Goal: Task Accomplishment & Management: Manage account settings

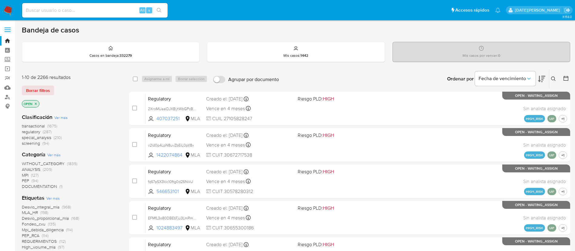
click at [65, 10] on input at bounding box center [94, 10] width 145 height 8
paste input "YjvAFosEIfmu0LqrrxDv6QrE"
type input "YjvAFosEIfmu0LqrrxDv6QrE"
click at [159, 6] on button "search-icon" at bounding box center [159, 10] width 12 height 8
click at [553, 78] on icon at bounding box center [553, 78] width 5 height 5
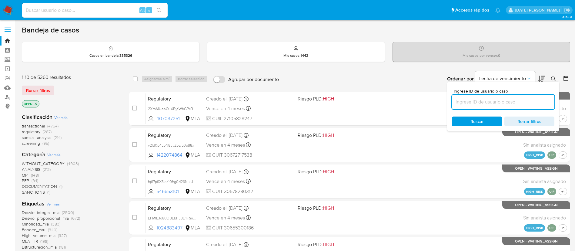
click at [482, 103] on input at bounding box center [503, 102] width 102 height 8
type input "YjvAFosEIfmu0LqrrxDv6QrE"
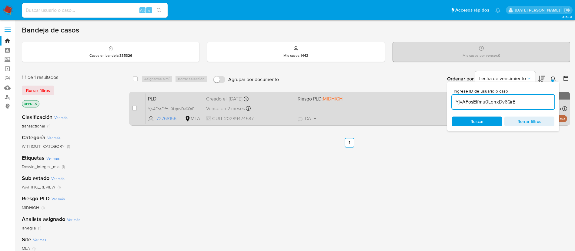
click at [131, 108] on div "case-item-checkbox No es posible asignar el caso PLD YjvAFosEIfmu0LqrrxDv6QrE 7…" at bounding box center [349, 109] width 441 height 34
click at [133, 108] on input "checkbox" at bounding box center [134, 107] width 5 height 5
checkbox input "true"
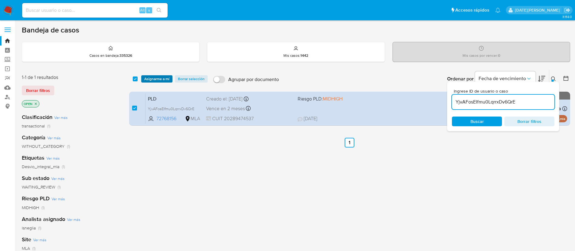
click at [153, 79] on span "Asignarme a mí" at bounding box center [156, 79] width 25 height 6
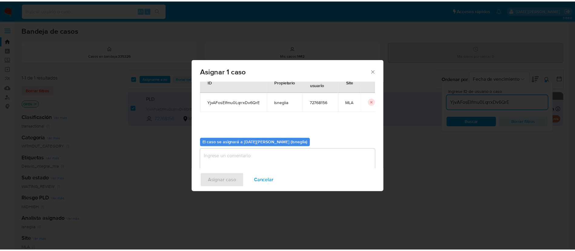
scroll to position [32, 0]
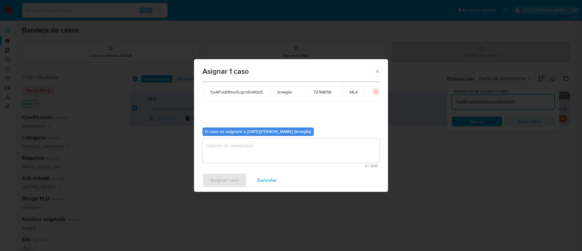
click at [268, 155] on textarea "assign-modal" at bounding box center [290, 150] width 177 height 24
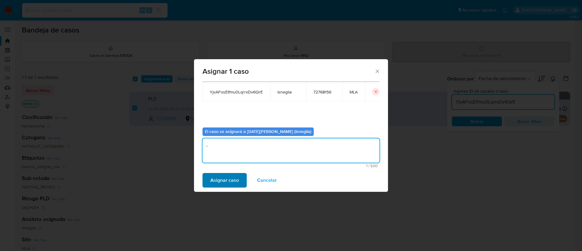
type textarea "-"
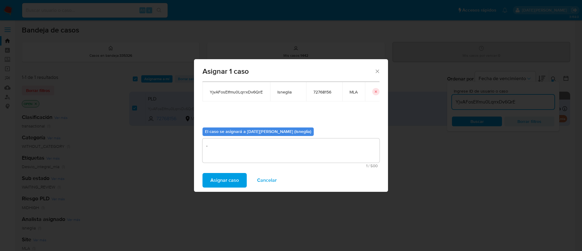
click at [228, 182] on span "Asignar caso" at bounding box center [224, 179] width 28 height 13
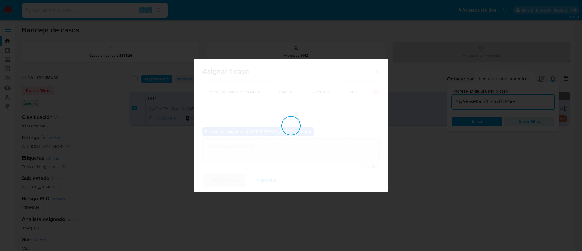
checkbox input "false"
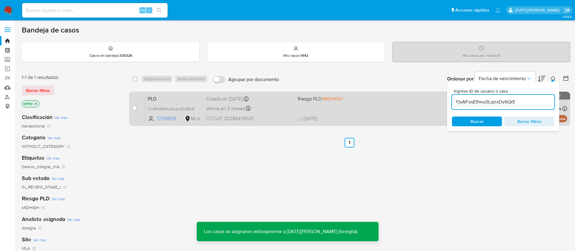
click at [166, 97] on span "PLD" at bounding box center [174, 98] width 53 height 8
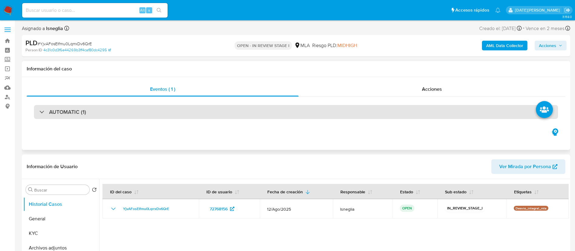
select select "10"
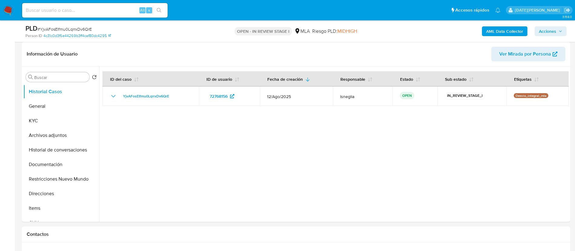
scroll to position [182, 0]
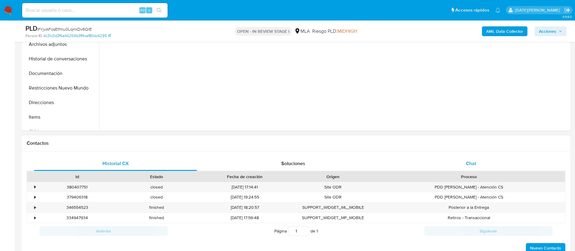
click at [463, 162] on div "Chat" at bounding box center [470, 163] width 163 height 15
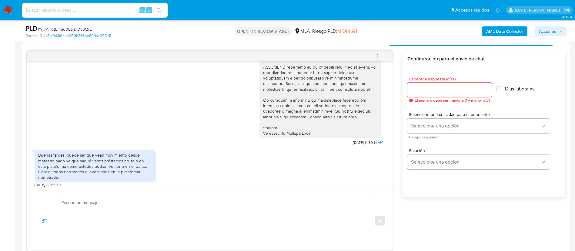
scroll to position [318, 0]
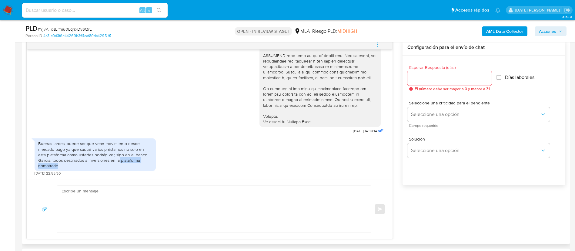
drag, startPoint x: 120, startPoint y: 161, endPoint x: 58, endPoint y: 165, distance: 62.3
click at [58, 165] on div "Buenas tardes, puede ser que vean movimiento desde mercado pago ya que saqué va…" at bounding box center [95, 155] width 114 height 28
copy div "plataforma nomotrade"
click at [311, 179] on div "Enviar" at bounding box center [209, 209] width 365 height 60
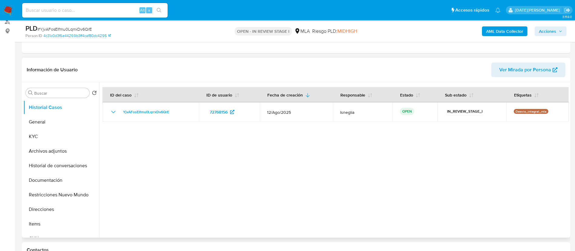
scroll to position [45, 0]
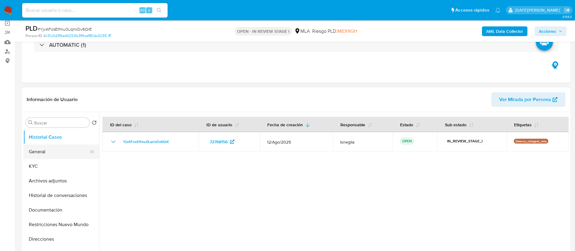
click at [45, 152] on button "General" at bounding box center [58, 151] width 71 height 15
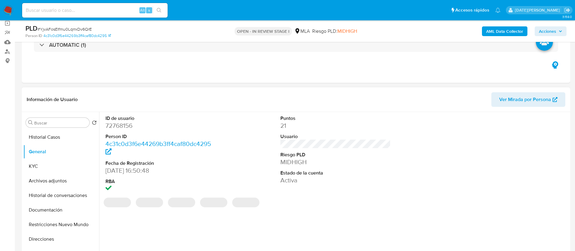
click at [132, 128] on dd "72768156" at bounding box center [160, 125] width 111 height 8
click at [130, 124] on dd "72768156" at bounding box center [160, 125] width 111 height 8
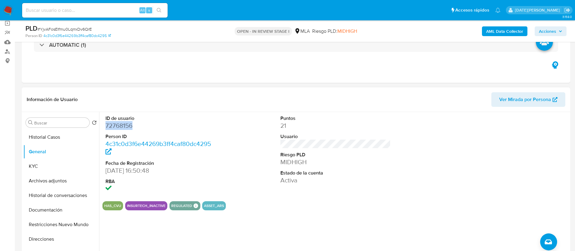
copy dd "72768156"
click at [131, 125] on dd "72768156" at bounding box center [160, 125] width 111 height 8
drag, startPoint x: 131, startPoint y: 125, endPoint x: 125, endPoint y: 125, distance: 5.8
click at [125, 125] on dd "72768156" at bounding box center [160, 125] width 111 height 8
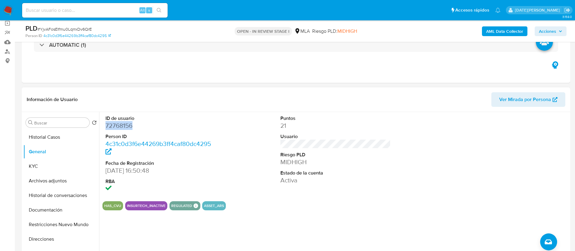
click at [125, 125] on dd "72768156" at bounding box center [160, 125] width 111 height 8
copy dd "72768156"
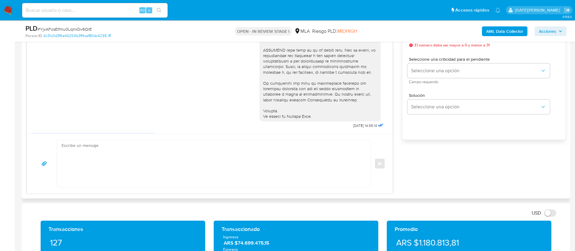
scroll to position [482, 0]
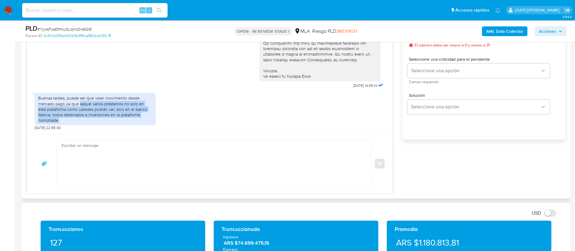
drag, startPoint x: 80, startPoint y: 103, endPoint x: 62, endPoint y: 119, distance: 24.0
click at [62, 119] on div "Buenas tardes, puede ser que vean movimiento desde mercado pago ya que saqué va…" at bounding box center [95, 109] width 114 height 28
copy div "saqué varios préstamos no solo en esta plataforma como ustedes podrán ver, sino…"
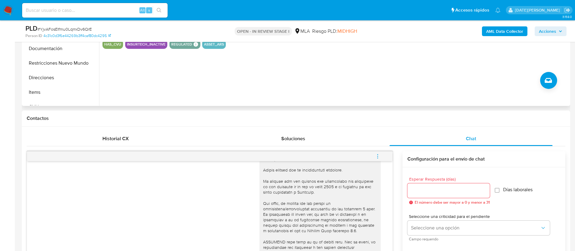
scroll to position [182, 0]
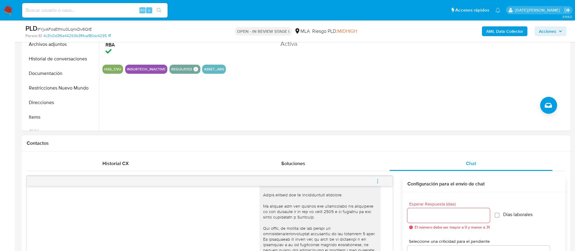
click at [379, 178] on icon "menu-action" at bounding box center [377, 180] width 5 height 5
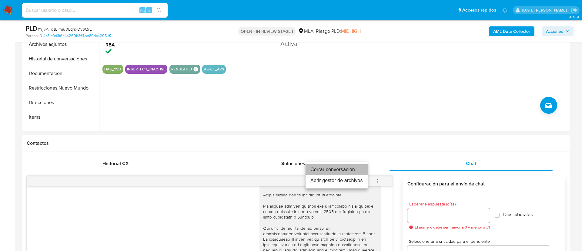
click at [336, 169] on li "Cerrar conversación" at bounding box center [336, 169] width 62 height 11
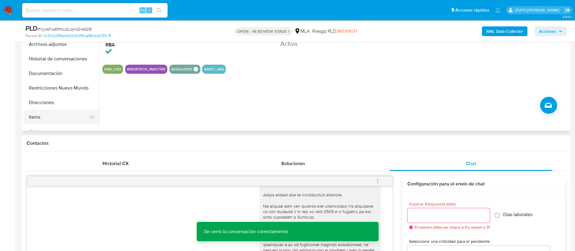
scroll to position [136, 0]
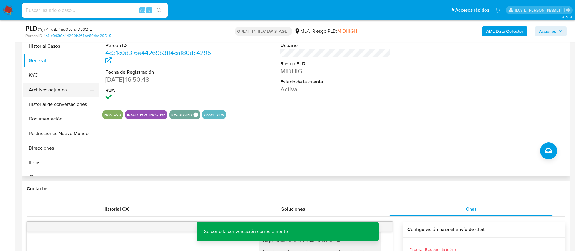
click at [65, 92] on button "Archivos adjuntos" at bounding box center [58, 89] width 71 height 15
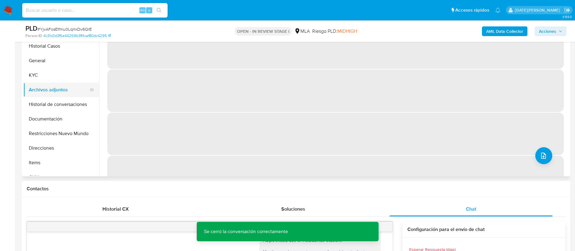
click at [65, 92] on button "Archivos adjuntos" at bounding box center [58, 89] width 71 height 15
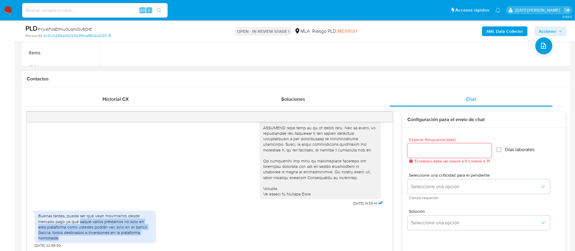
scroll to position [273, 0]
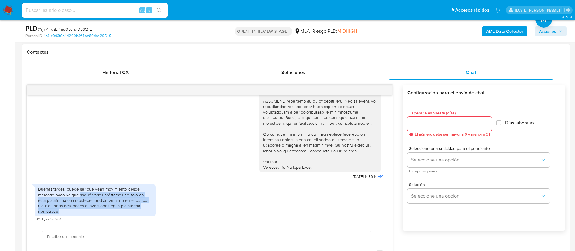
click at [41, 211] on div "Buenas tardes, puede ser que vean movimiento desde mercado pago ya que saqué va…" at bounding box center [95, 200] width 114 height 28
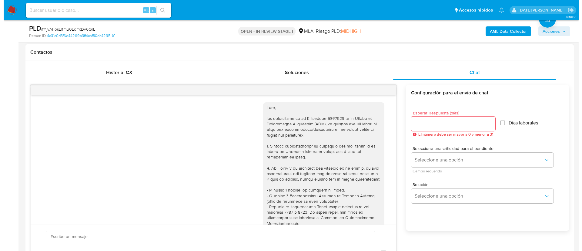
scroll to position [91, 0]
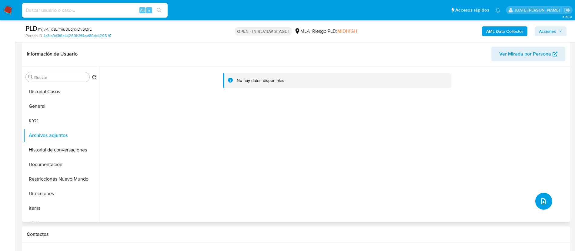
click at [541, 201] on icon "upload-file" at bounding box center [543, 201] width 5 height 6
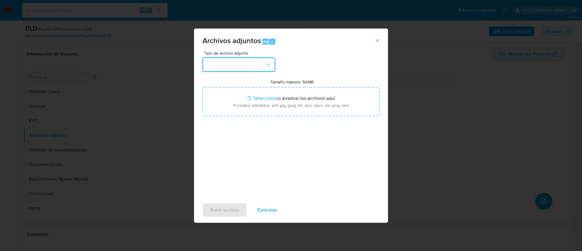
click at [228, 68] on button "button" at bounding box center [238, 64] width 73 height 15
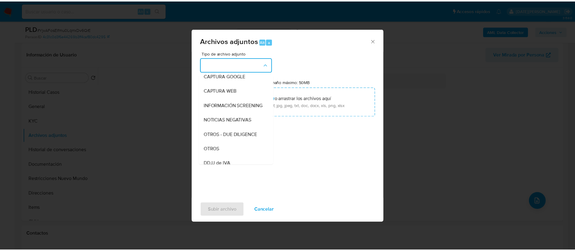
scroll to position [45, 0]
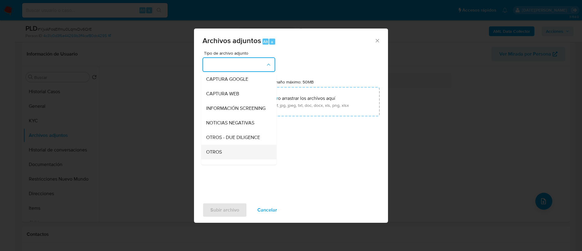
click at [226, 159] on div "OTROS" at bounding box center [237, 152] width 62 height 15
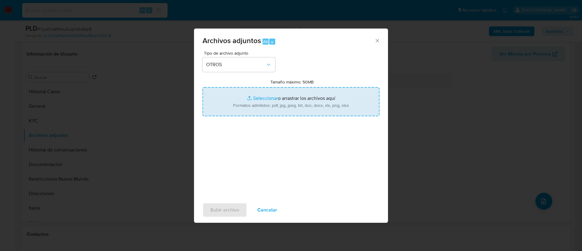
type input "C:\fakepath\Caselog YjvAFosEIfmu0LqrrxDv6Qr.docx"
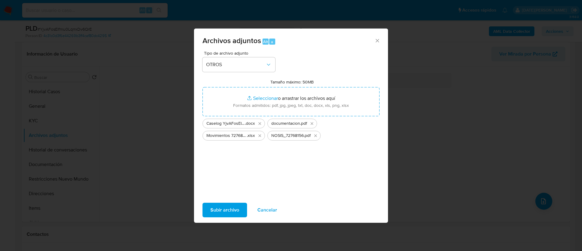
click at [239, 206] on button "Subir archivo" at bounding box center [224, 209] width 45 height 15
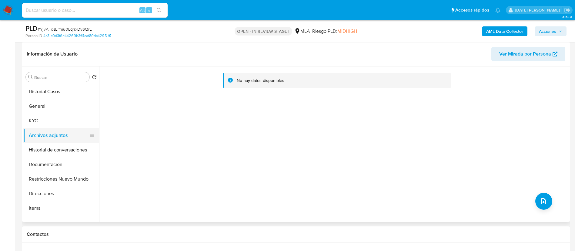
click at [42, 141] on button "Archivos adjuntos" at bounding box center [58, 135] width 71 height 15
click at [46, 144] on button "Historial de conversaciones" at bounding box center [58, 149] width 71 height 15
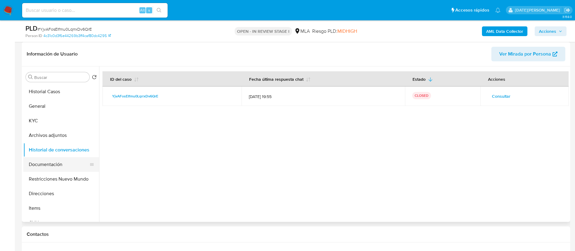
click at [64, 164] on button "Documentación" at bounding box center [58, 164] width 71 height 15
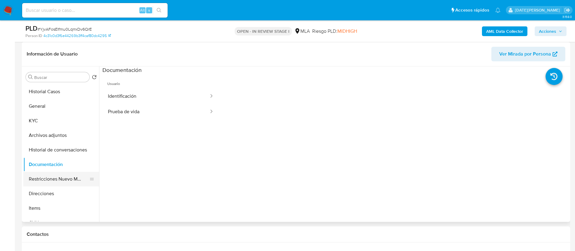
click at [75, 175] on button "Restricciones Nuevo Mundo" at bounding box center [58, 179] width 71 height 15
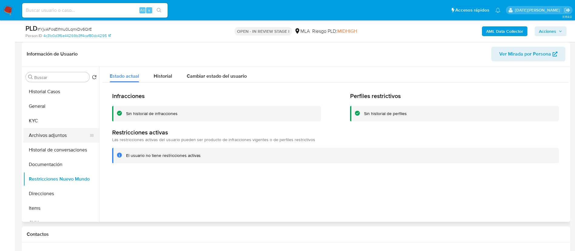
click at [76, 131] on button "Archivos adjuntos" at bounding box center [58, 135] width 71 height 15
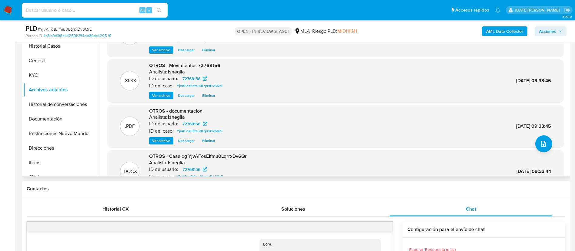
scroll to position [0, 0]
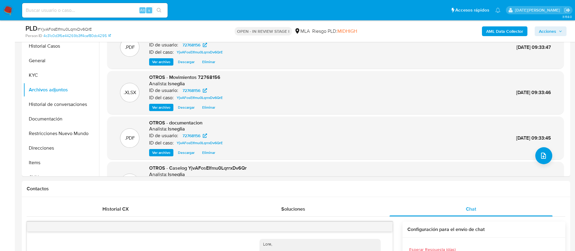
click at [502, 28] on b "AML Data Collector" at bounding box center [504, 31] width 37 height 10
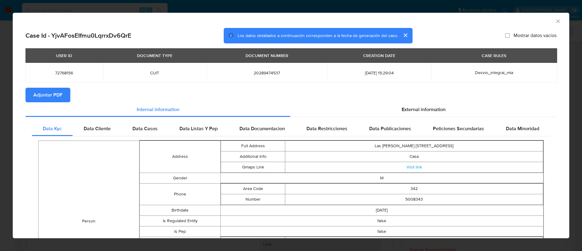
click at [65, 99] on button "Adjuntar PDF" at bounding box center [47, 95] width 45 height 15
click at [449, 105] on div "External information" at bounding box center [423, 110] width 266 height 15
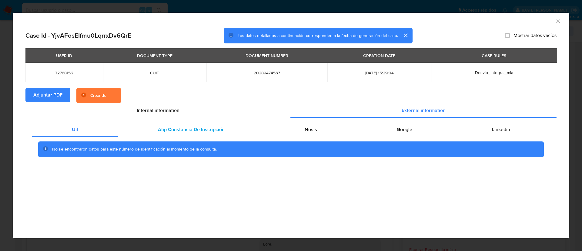
click at [202, 129] on span "Afip Constancia De Inscripción" at bounding box center [191, 129] width 67 height 7
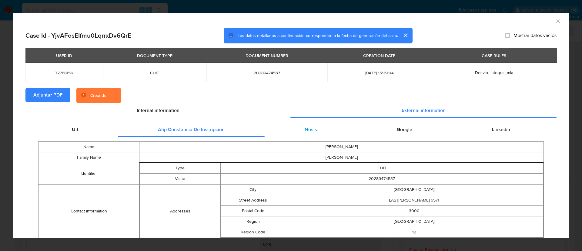
click at [311, 127] on span "Nosis" at bounding box center [311, 129] width 12 height 7
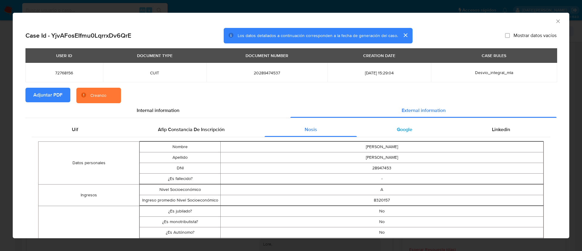
click at [381, 128] on div "Google" at bounding box center [404, 129] width 95 height 15
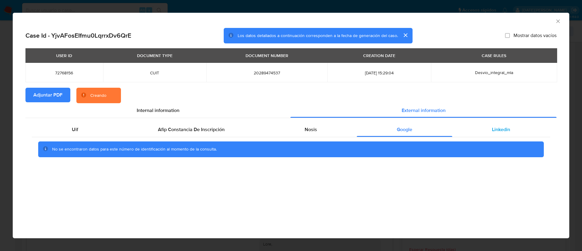
click at [502, 126] on span "Linkedin" at bounding box center [501, 129] width 18 height 7
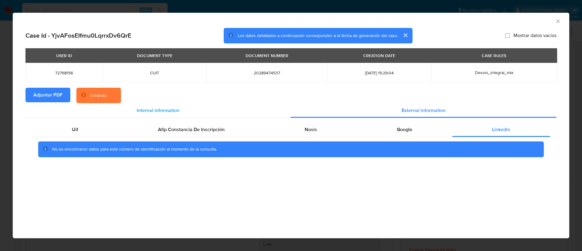
click at [156, 113] on span "Internal information" at bounding box center [158, 110] width 43 height 7
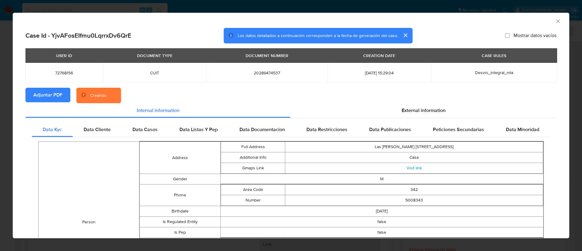
click at [101, 134] on div "Data Cliente" at bounding box center [97, 129] width 49 height 15
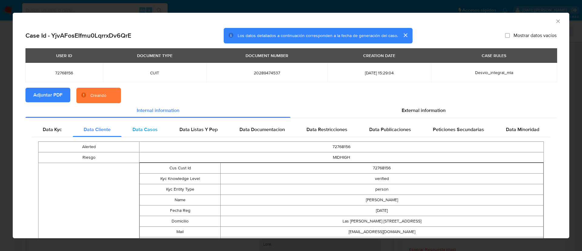
click at [149, 126] on span "Data Casos" at bounding box center [144, 129] width 25 height 7
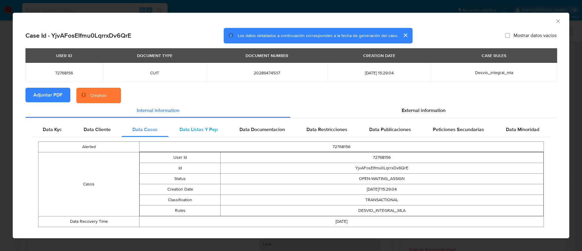
click at [197, 130] on span "Data Listas Y Pep" at bounding box center [198, 129] width 38 height 7
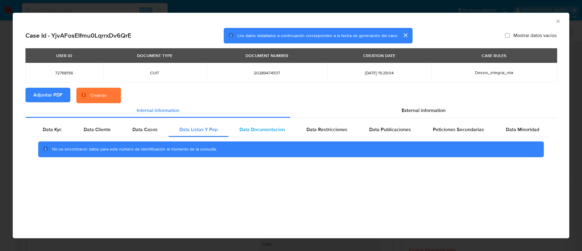
click at [263, 128] on span "Data Documentacion" at bounding box center [261, 129] width 45 height 7
click at [330, 131] on span "Data Restricciones" at bounding box center [326, 129] width 41 height 7
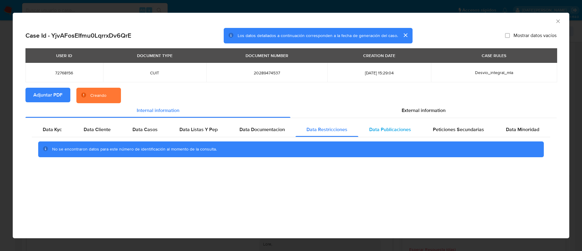
click at [400, 131] on span "Data Publicaciones" at bounding box center [390, 129] width 42 height 7
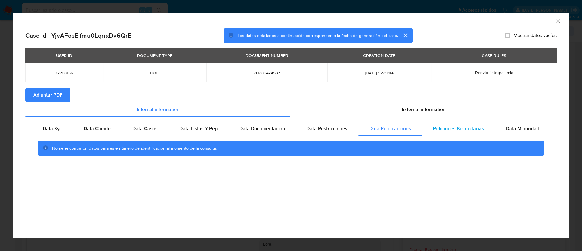
click at [464, 132] on div "Peticiones Secundarias" at bounding box center [458, 128] width 73 height 15
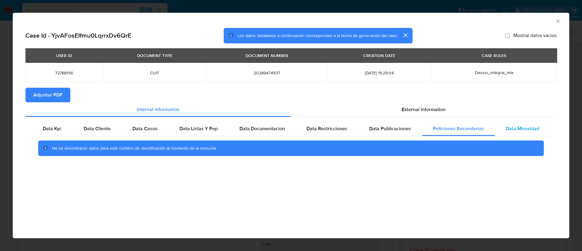
click at [528, 131] on span "Data Minoridad" at bounding box center [522, 128] width 33 height 7
click at [560, 21] on icon "Cerrar ventana" at bounding box center [558, 21] width 6 height 6
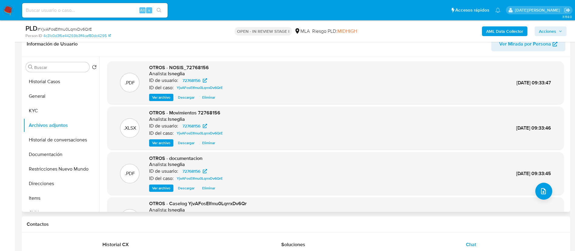
scroll to position [45, 0]
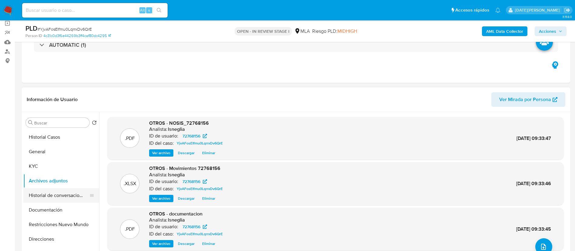
click at [66, 191] on button "Historial de conversaciones" at bounding box center [58, 195] width 71 height 15
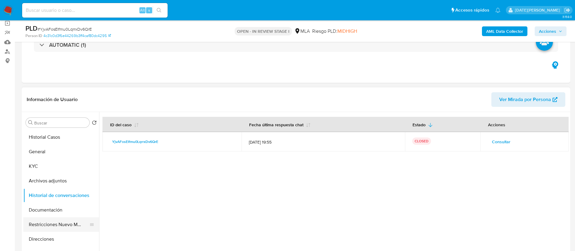
click at [51, 225] on button "Restricciones Nuevo Mundo" at bounding box center [58, 224] width 71 height 15
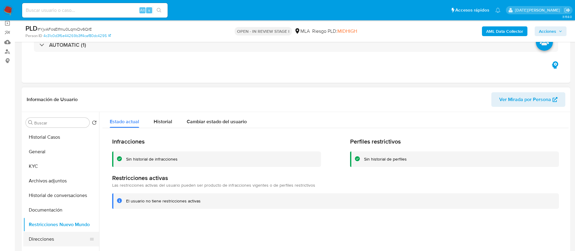
click at [53, 235] on button "Direcciones" at bounding box center [58, 238] width 71 height 15
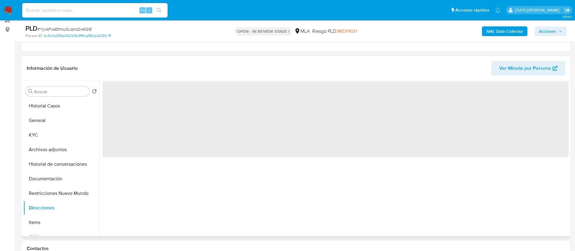
scroll to position [91, 0]
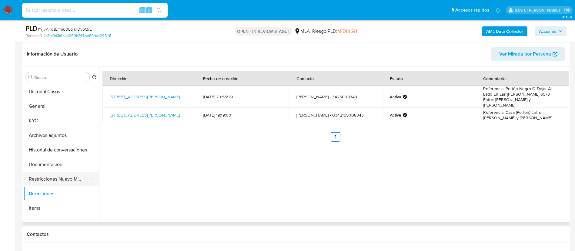
click at [67, 182] on button "Restricciones Nuevo Mundo" at bounding box center [58, 179] width 71 height 15
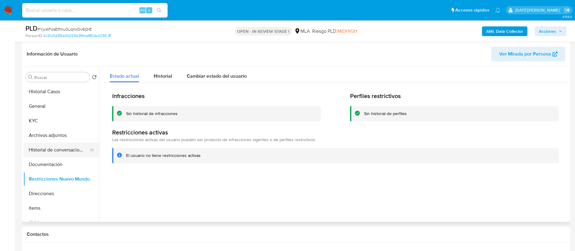
click at [64, 148] on button "Historial de conversaciones" at bounding box center [58, 149] width 71 height 15
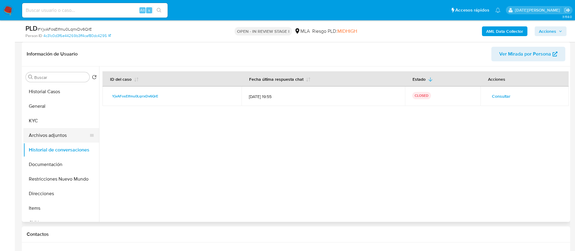
click at [54, 139] on button "Archivos adjuntos" at bounding box center [58, 135] width 71 height 15
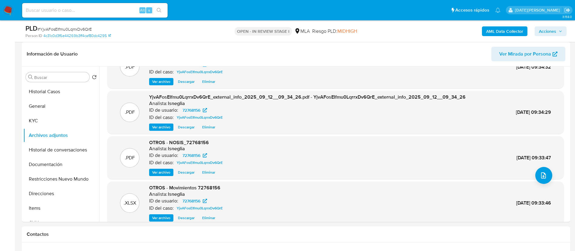
scroll to position [51, 0]
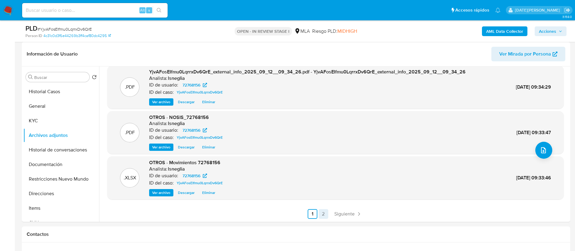
click at [322, 213] on link "2" at bounding box center [323, 214] width 10 height 10
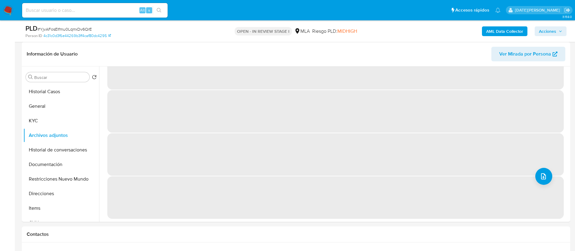
scroll to position [0, 0]
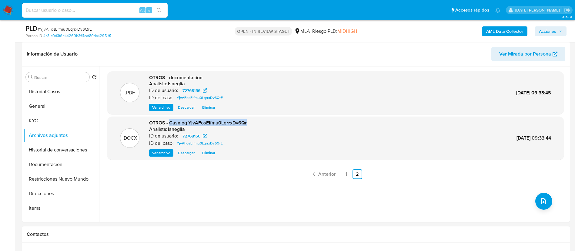
drag, startPoint x: 171, startPoint y: 124, endPoint x: 263, endPoint y: 117, distance: 92.9
click at [263, 117] on div ".DOCX OTROS - Caselog YjvAFosEIfmu0LqrrxDv6Qr Analista: lsneglia ID de usuario:…" at bounding box center [335, 137] width 456 height 43
copy span "Caselog YjvAFosEIfmu0LqrrxDv6Qr"
click at [545, 34] on span "Acciones" at bounding box center [547, 31] width 17 height 10
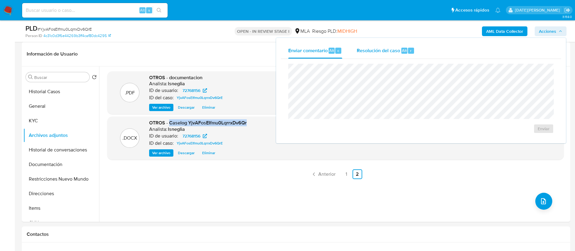
click at [372, 52] on span "Resolución del caso" at bounding box center [378, 50] width 43 height 7
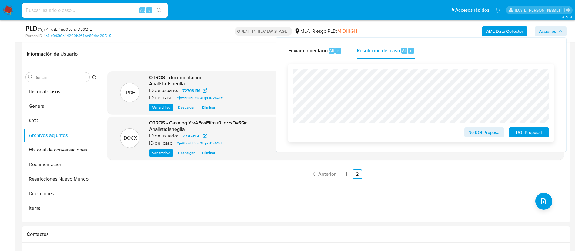
click at [497, 135] on span "No ROI Proposal" at bounding box center [484, 132] width 32 height 8
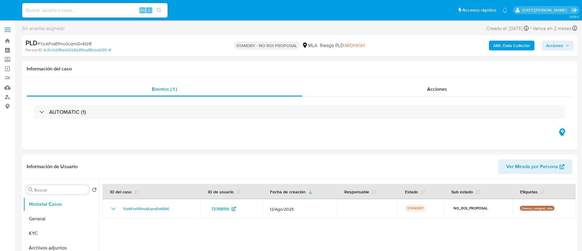
select select "10"
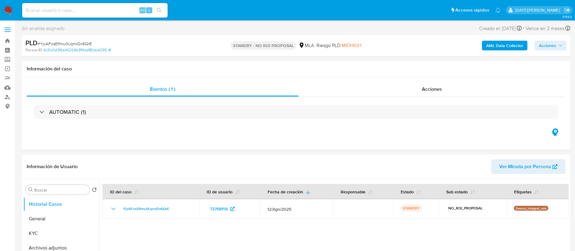
click at [111, 13] on input at bounding box center [94, 10] width 145 height 8
paste input "BqFuqJ62ceROWip7CEVGgPvL"
type input "BqFuqJ62ceROWip7CEVGgPvL"
click at [163, 12] on button "search-icon" at bounding box center [159, 10] width 12 height 8
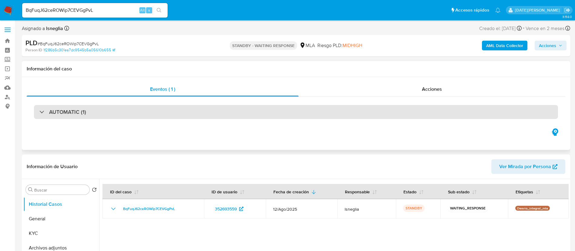
select select "10"
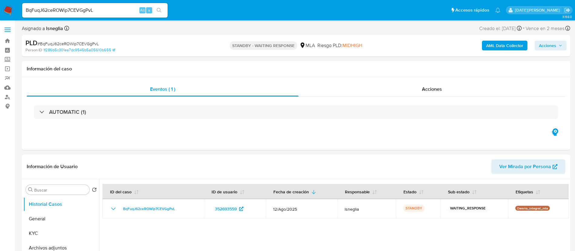
click at [108, 5] on div "BqFuqJ62ceROWip7CEVGgPvL Alt s" at bounding box center [94, 10] width 145 height 15
click at [98, 12] on input "BqFuqJ62ceROWip7CEVGgPvL" at bounding box center [94, 10] width 145 height 8
paste input "bYSSCq5Yz5EfhFrx8W7Jnopd"
type input "bYSSCq5Yz5EfhFrx8W7Jnopd"
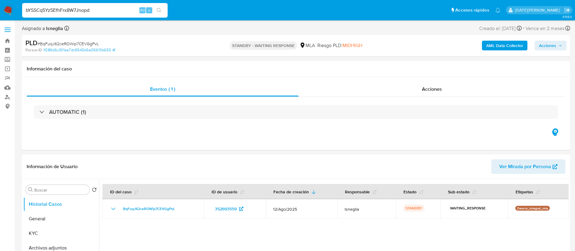
click at [158, 11] on icon "search-icon" at bounding box center [159, 10] width 5 height 5
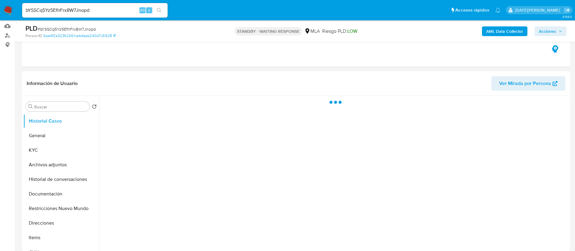
scroll to position [91, 0]
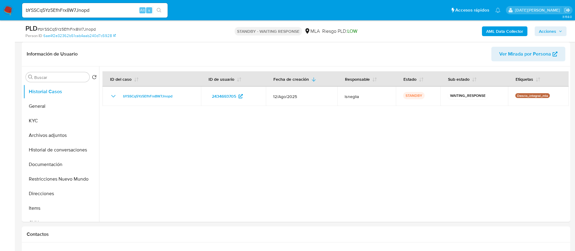
select select "10"
click at [83, 11] on input "bYSSCq5Yz5EfhFrx8W7Jnopd" at bounding box center [94, 10] width 145 height 8
paste input "U3SgASbGF2p3aHMRVWjr72WH"
type input "U3SgASbGF2p3aHMRVWjr72WH"
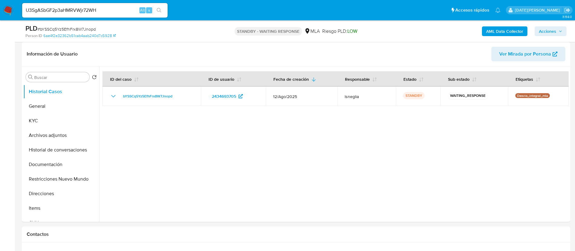
click at [160, 8] on icon "search-icon" at bounding box center [159, 10] width 5 height 5
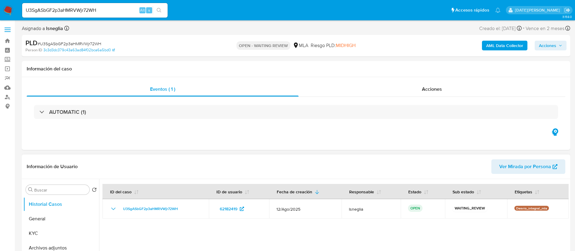
select select "10"
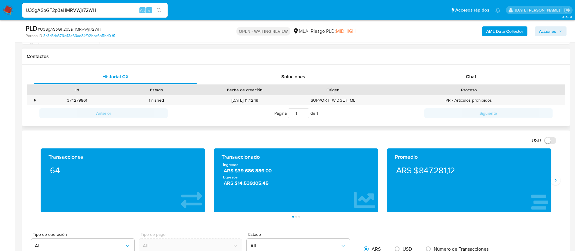
scroll to position [273, 0]
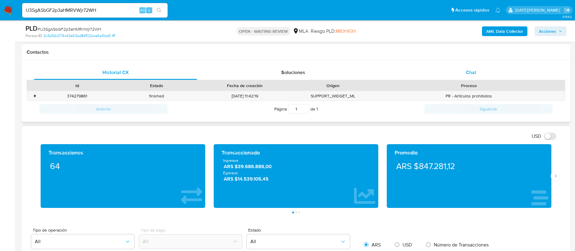
click at [477, 75] on div "Chat" at bounding box center [470, 72] width 163 height 15
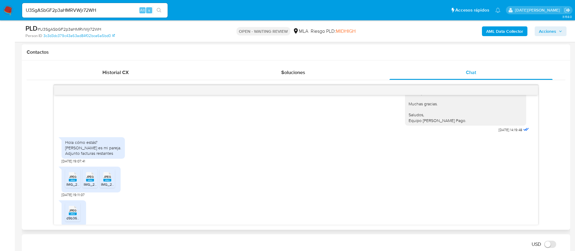
scroll to position [741, 0]
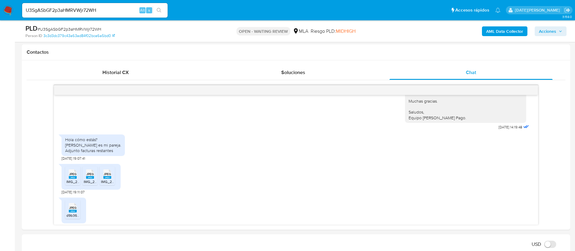
click at [62, 28] on span "# U3SgASbGF2p3aHMRVWjr72WH" at bounding box center [70, 29] width 64 height 6
copy span "U3SgASbGF2p3aHMRVWjr72WH"
click at [13, 8] on nav "Pausado Ver notificaciones U3SgASbGF2p3aHMRVWjr72WH Alt s Accesos rápidos Presi…" at bounding box center [287, 10] width 575 height 20
click at [10, 8] on img at bounding box center [8, 10] width 10 height 10
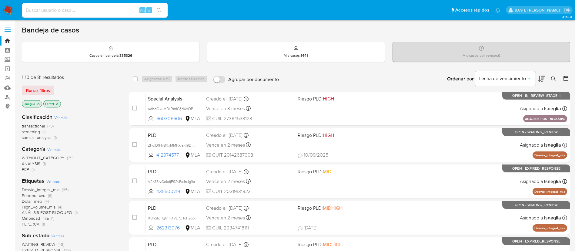
click at [553, 78] on icon at bounding box center [553, 78] width 5 height 5
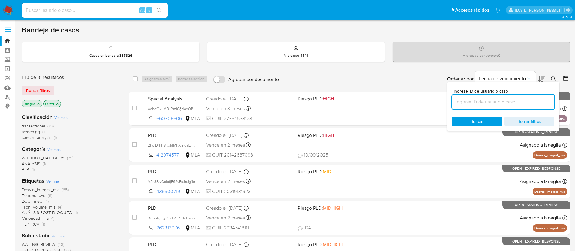
click at [474, 101] on input at bounding box center [503, 102] width 102 height 8
type input "U3SgASbGF2p3aHMRVWjr72WH"
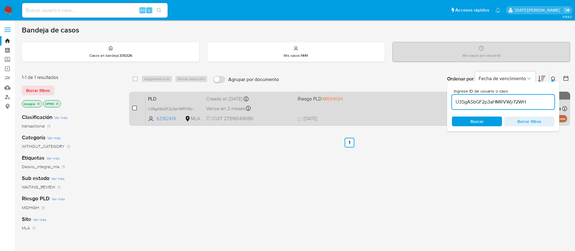
click at [136, 107] on input "checkbox" at bounding box center [134, 107] width 5 height 5
checkbox input "true"
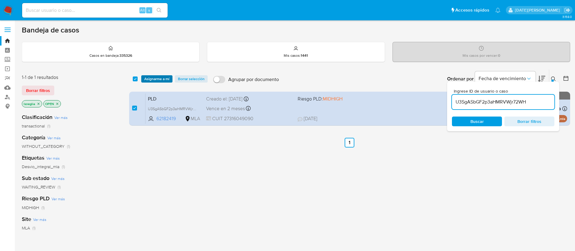
click at [159, 78] on span "Asignarme a mí" at bounding box center [156, 79] width 25 height 6
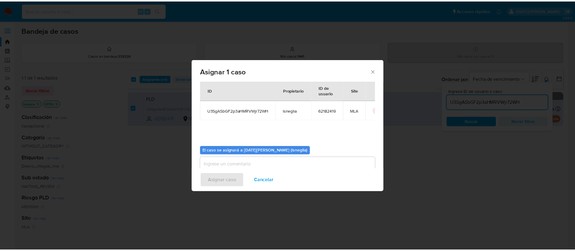
scroll to position [32, 0]
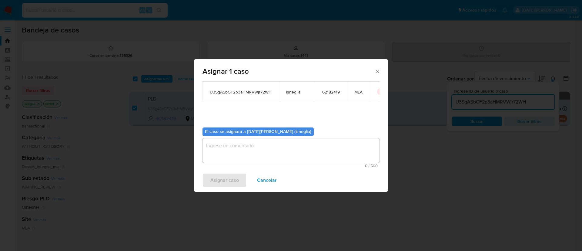
click at [236, 149] on textarea "assign-modal" at bounding box center [290, 150] width 177 height 24
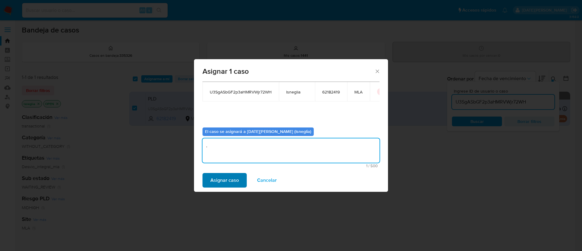
type textarea "."
click at [225, 180] on span "Asignar caso" at bounding box center [224, 179] width 28 height 13
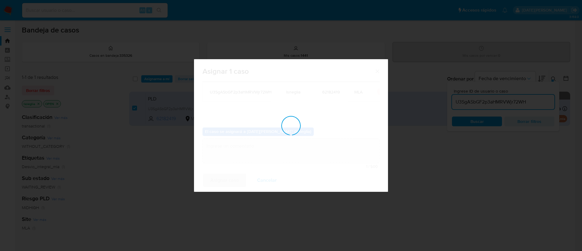
checkbox input "false"
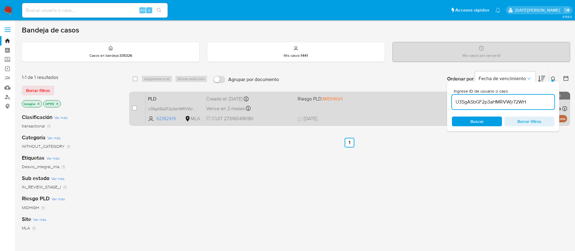
click at [181, 96] on span "PLD" at bounding box center [174, 98] width 53 height 8
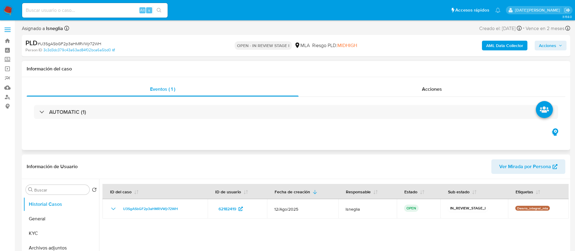
select select "10"
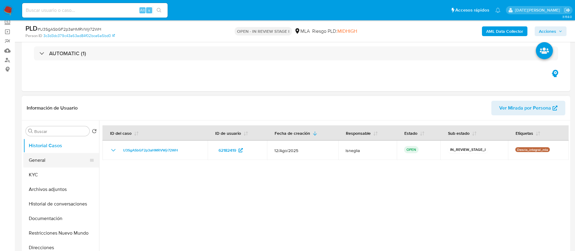
scroll to position [45, 0]
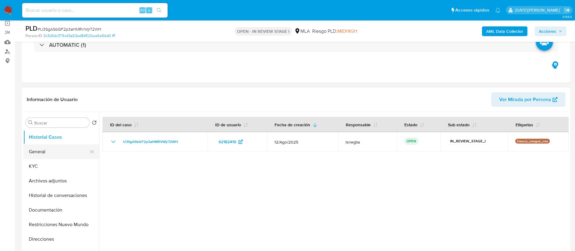
click at [51, 146] on button "General" at bounding box center [58, 151] width 71 height 15
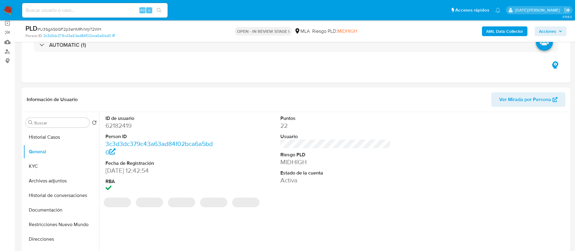
click at [125, 128] on dd "62182419" at bounding box center [160, 125] width 111 height 8
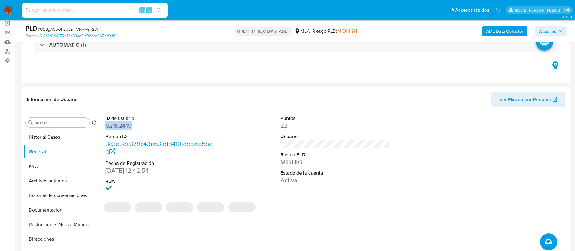
copy dd "62182419"
click at [123, 125] on dd "62182419" at bounding box center [160, 125] width 111 height 8
click at [122, 125] on dd "62182419" at bounding box center [160, 125] width 111 height 8
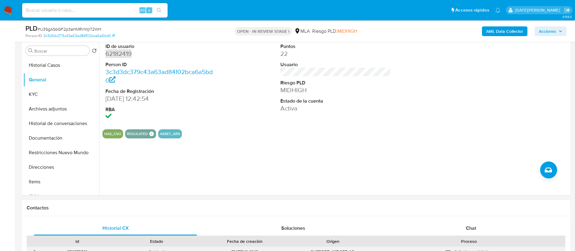
scroll to position [227, 0]
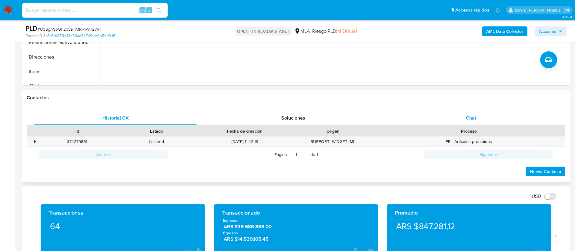
click at [472, 120] on span "Chat" at bounding box center [471, 117] width 10 height 7
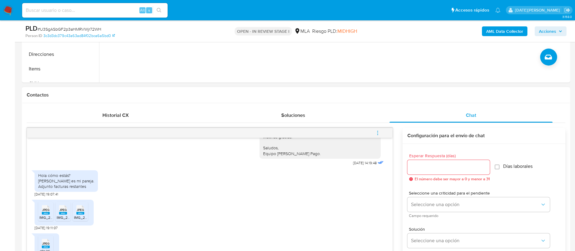
scroll to position [273, 0]
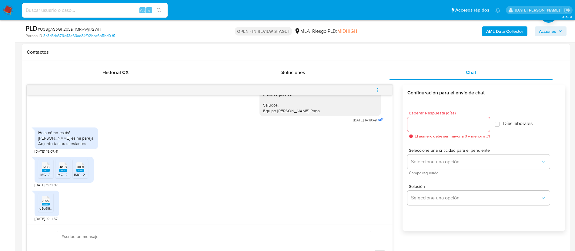
click at [42, 168] on div "JPEG JPEG" at bounding box center [45, 166] width 13 height 12
click at [57, 169] on div "JPEG JPEG" at bounding box center [63, 166] width 13 height 12
click at [77, 172] on div "JPEG JPEG" at bounding box center [80, 166] width 13 height 12
drag, startPoint x: 48, startPoint y: 204, endPoint x: 226, endPoint y: 18, distance: 256.9
click at [48, 204] on rect at bounding box center [46, 203] width 8 height 3
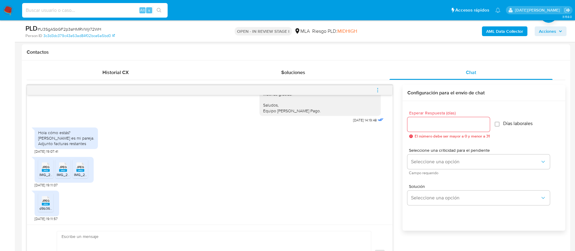
click at [68, 8] on input at bounding box center [94, 10] width 145 height 8
paste input "9BYkoH3BwJNCwXXuhfrfUC9E"
type input "9BYkoH3BwJNCwXXuhfrfUC9E"
click at [160, 6] on button "search-icon" at bounding box center [159, 10] width 12 height 8
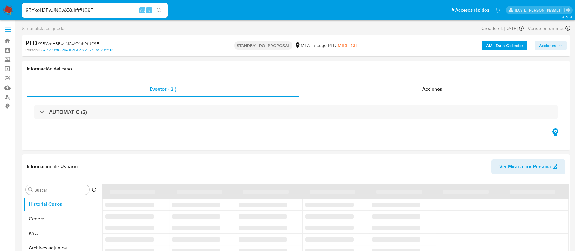
select select "10"
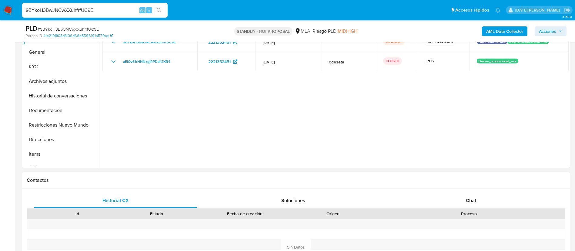
scroll to position [227, 0]
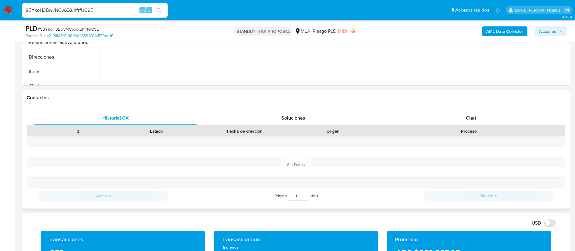
click at [457, 108] on div "Historial CX Soluciones Chat Id Estado Fecha de creación Origen Proceso Anterio…" at bounding box center [296, 157] width 548 height 102
click at [461, 115] on div "Chat" at bounding box center [470, 118] width 163 height 15
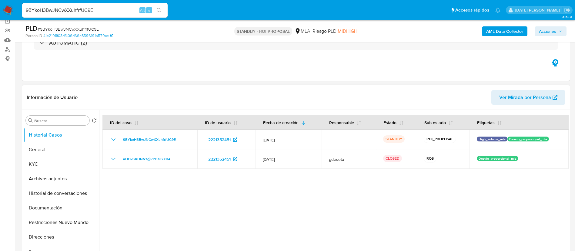
scroll to position [45, 0]
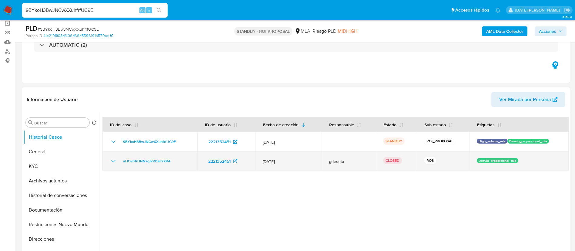
click at [112, 160] on icon "Mostrar/Ocultar" at bounding box center [113, 161] width 4 height 2
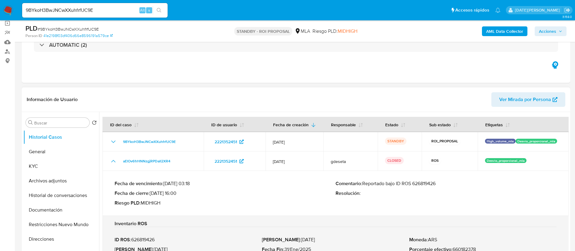
click at [425, 186] on p "Comentario : Reportado bajo ID ROS 626819426" at bounding box center [445, 183] width 221 height 6
click at [54, 184] on button "Archivos adjuntos" at bounding box center [58, 180] width 71 height 15
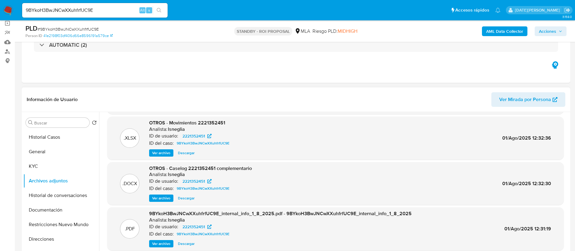
click at [163, 198] on span "Ver archivo" at bounding box center [161, 198] width 18 height 6
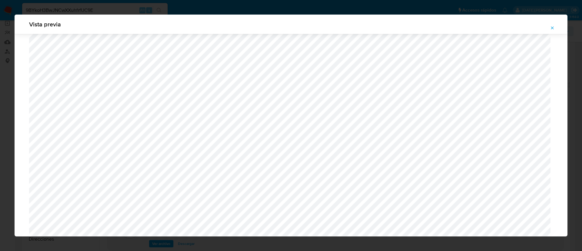
scroll to position [261, 0]
click at [550, 28] on icon "Attachment preview" at bounding box center [552, 27] width 5 height 5
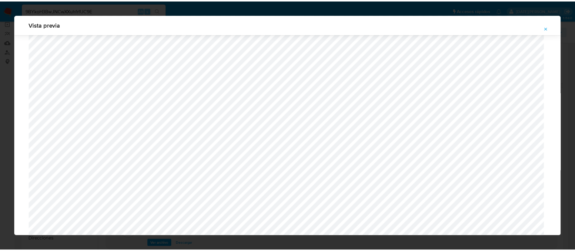
scroll to position [0, 0]
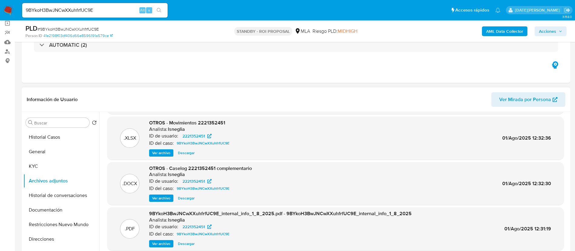
click at [98, 15] on div "9BYkoH3BwJNCwXXuhfrfUC9E Alt s" at bounding box center [94, 10] width 145 height 15
click at [98, 11] on input "9BYkoH3BwJNCwXXuhfrfUC9E" at bounding box center [94, 10] width 145 height 8
paste input "U3SgASbGF2p3aHMRVWjr72WH"
type input "U3SgASbGF2p3aHMRVWjr72WH"
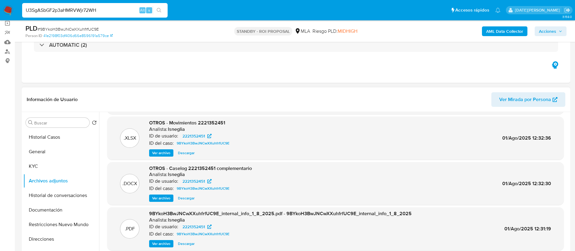
click at [157, 10] on icon "search-icon" at bounding box center [159, 10] width 5 height 5
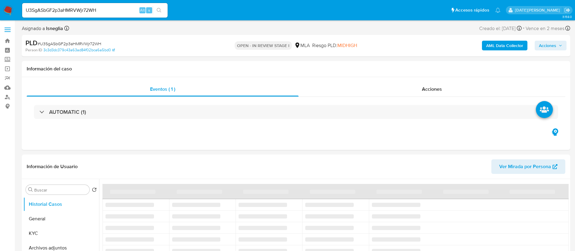
select select "10"
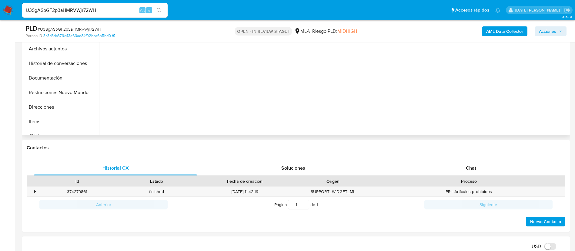
scroll to position [182, 0]
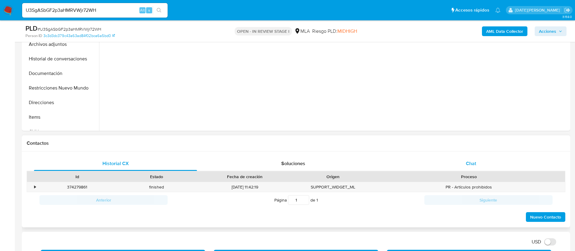
click at [462, 160] on div "Chat" at bounding box center [470, 163] width 163 height 15
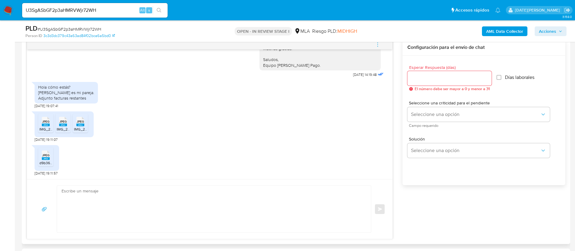
scroll to position [786, 0]
click at [197, 208] on textarea at bounding box center [213, 208] width 302 height 47
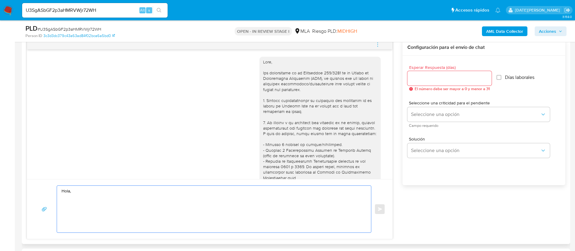
scroll to position [45, 0]
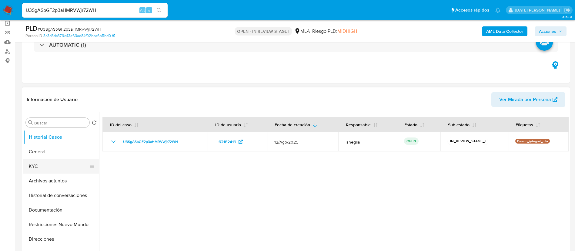
click at [48, 169] on button "KYC" at bounding box center [58, 166] width 71 height 15
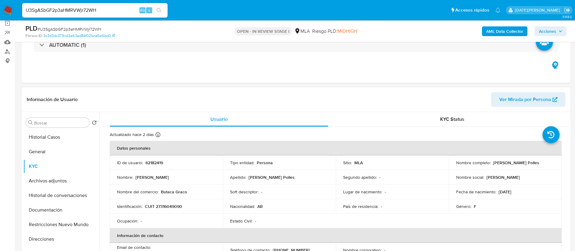
drag, startPoint x: 491, startPoint y: 164, endPoint x: 549, endPoint y: 164, distance: 57.9
click at [549, 164] on div "Nombre completo : Sabrina Eliana Moyano Polles" at bounding box center [505, 162] width 98 height 5
copy p "Sabrina Eliana Moyano Polles"
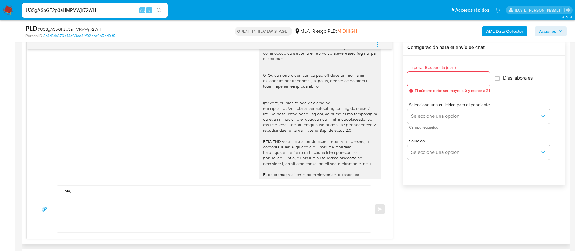
scroll to position [182, 0]
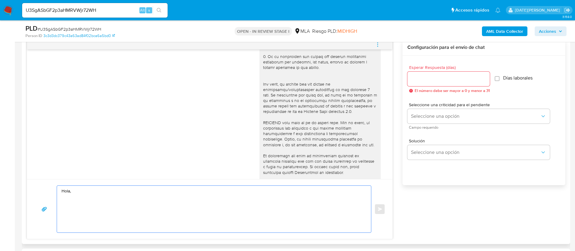
click at [104, 190] on textarea "Hola," at bounding box center [213, 208] width 302 height 47
paste textarea "Sabrina Eliana Moyano Polles"
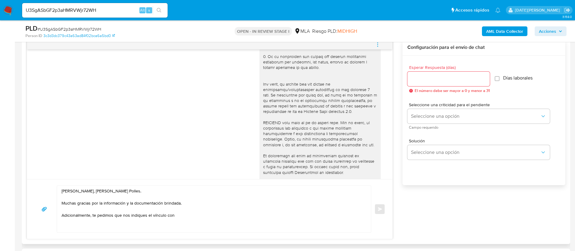
click at [223, 222] on textarea "Hola, Sabrina Eliana Moyano Polles. Muchas gracias por la información y la docu…" at bounding box center [213, 208] width 302 height 47
paste textarea "FERNANDEZ JIMENA SOL"
click at [229, 215] on textarea "Hola, Sabrina Eliana Moyano Polles. Muchas gracias por la información y la docu…" at bounding box center [213, 208] width 302 height 47
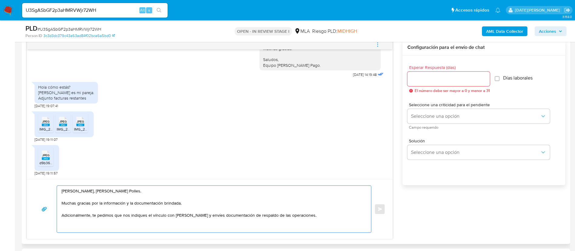
scroll to position [364, 0]
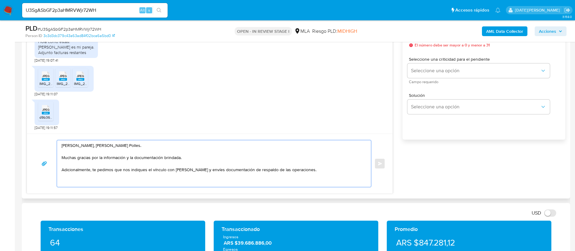
click at [339, 172] on textarea "Hola, Sabrina Eliana Moyano Polles. Muchas gracias por la información y la docu…" at bounding box center [213, 163] width 302 height 47
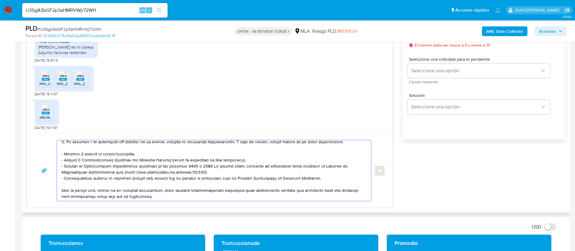
scroll to position [91, 0]
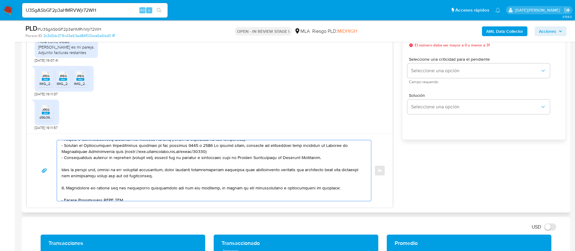
drag, startPoint x: 62, startPoint y: 184, endPoint x: 329, endPoint y: 156, distance: 268.1
click at [329, 156] on textarea at bounding box center [213, 170] width 302 height 61
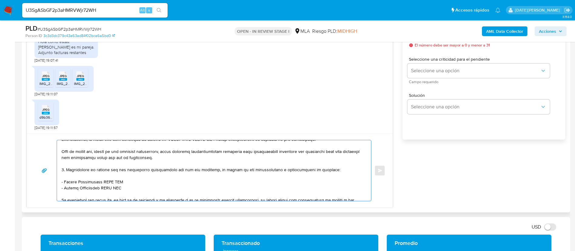
scroll to position [56, 0]
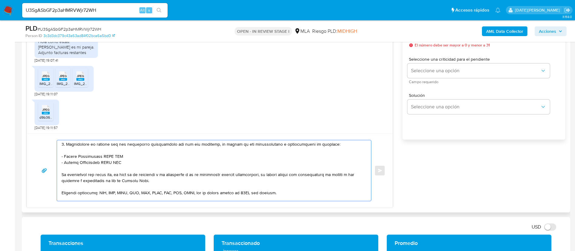
drag, startPoint x: 64, startPoint y: 171, endPoint x: 142, endPoint y: 163, distance: 78.0
click at [142, 163] on textarea at bounding box center [213, 170] width 302 height 61
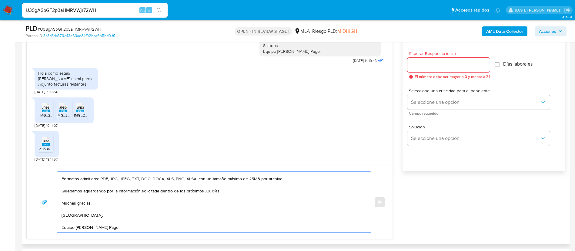
scroll to position [318, 0]
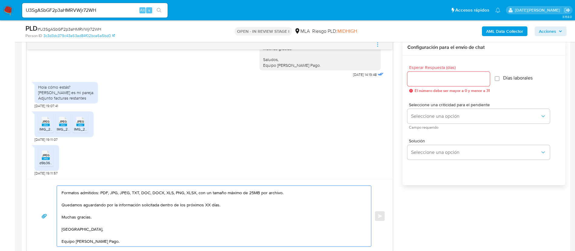
click at [207, 207] on textarea "Hola, Sabrina Eliana Moyano Polles. Muchas gracias por la información y la docu…" at bounding box center [213, 215] width 302 height 61
type textarea "Hola, Sabrina Eliana Moyano Polles. Muchas gracias por la información y la docu…"
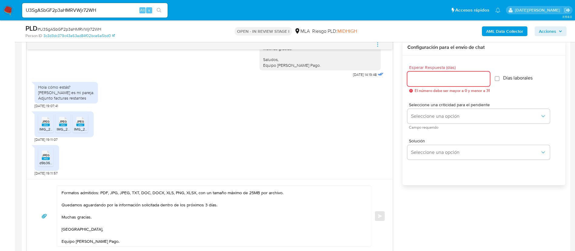
click at [445, 76] on input "Esperar Respuesta (días)" at bounding box center [448, 79] width 82 height 8
type input "3"
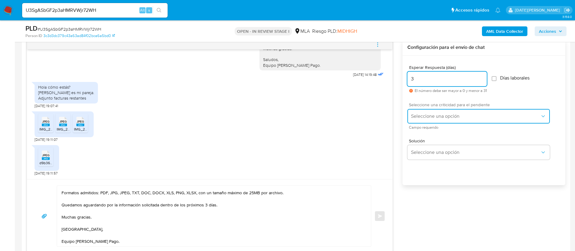
click at [484, 111] on button "Seleccione una opción" at bounding box center [478, 116] width 142 height 15
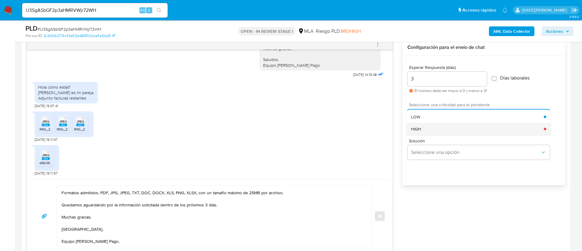
click at [444, 132] on div "HIGH" at bounding box center [477, 129] width 133 height 12
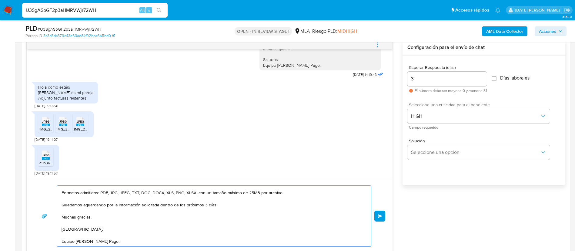
scroll to position [77, 0]
click at [382, 218] on button "Enviar" at bounding box center [379, 215] width 11 height 11
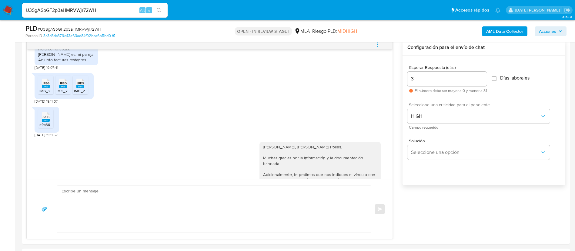
scroll to position [958, 0]
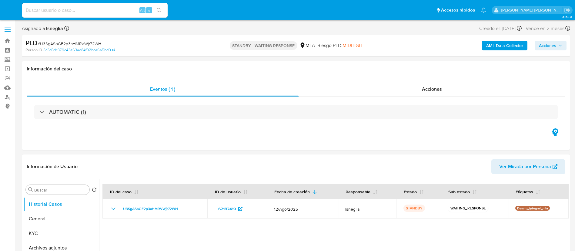
select select "10"
click at [82, 9] on input at bounding box center [94, 10] width 145 height 8
paste input "WazUJ4Bf8KKNKKtiyXnxVZam"
type input "WazUJ4Bf8KKNKKtiyXnxVZam"
click at [162, 8] on button "search-icon" at bounding box center [159, 10] width 12 height 8
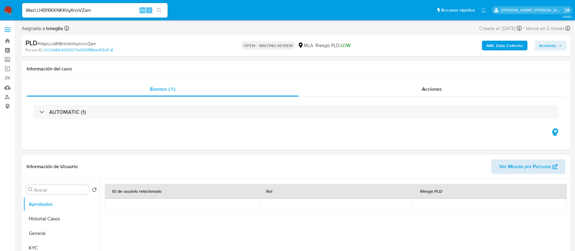
select select "10"
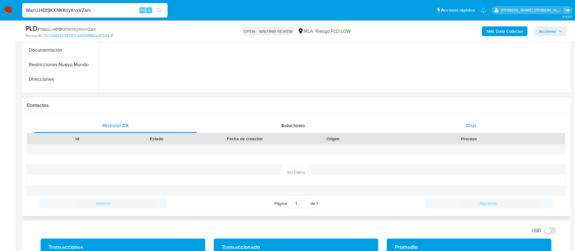
scroll to position [227, 0]
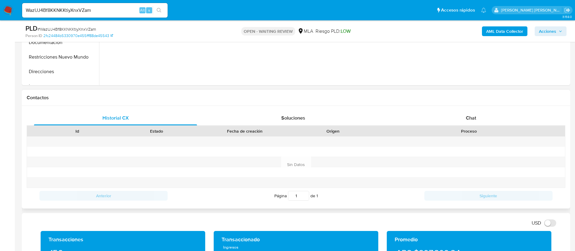
click at [467, 110] on div "Historial CX Soluciones Chat Id Estado Fecha de creación Origen Proceso Anterio…" at bounding box center [296, 157] width 548 height 102
click at [470, 114] on span "Chat" at bounding box center [471, 117] width 10 height 7
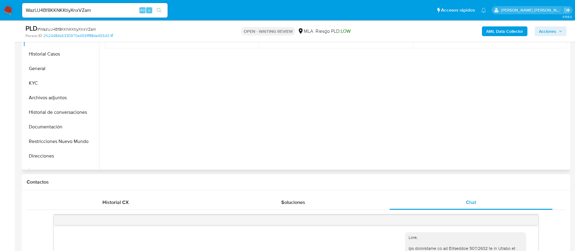
scroll to position [45, 0]
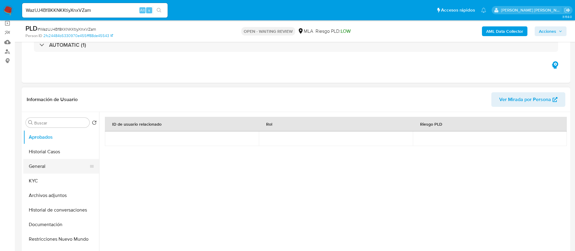
click at [40, 169] on button "General" at bounding box center [58, 166] width 71 height 15
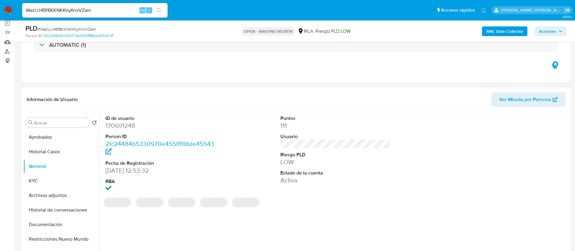
click at [123, 126] on dd "170691248" at bounding box center [160, 125] width 111 height 8
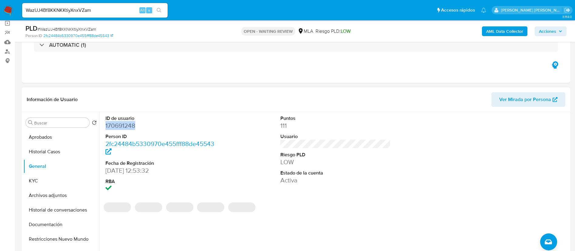
copy dd "170691248"
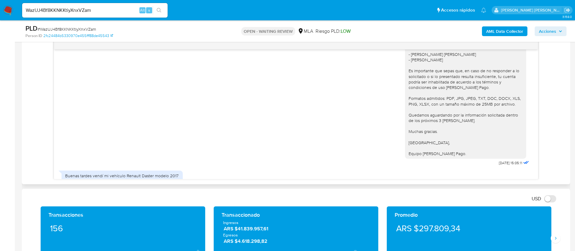
scroll to position [837, 0]
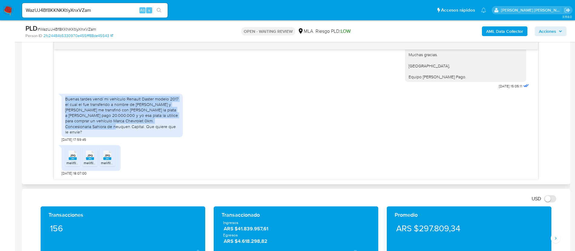
drag, startPoint x: 62, startPoint y: 103, endPoint x: 77, endPoint y: 131, distance: 31.3
click at [77, 131] on div "Buenas tardes vendí mi vehículo Renault Daster modelo 2017 el cual el fue trans…" at bounding box center [122, 115] width 121 height 43
drag, startPoint x: 78, startPoint y: 133, endPoint x: 93, endPoint y: 103, distance: 33.5
click at [93, 103] on div "Buenas tardes vendí mi vehículo Renault Daster modelo 2017 el cual el fue trans…" at bounding box center [122, 115] width 114 height 38
copy div "vendí mi vehículo Renault Daster modelo 2017 el cual el fue transferido a nombr…"
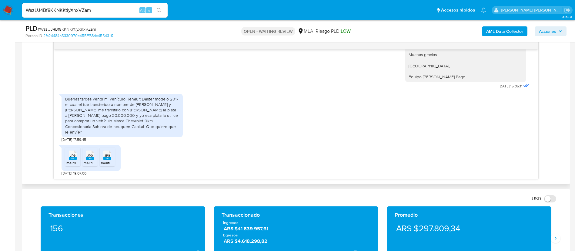
click at [75, 156] on span "JPG" at bounding box center [72, 155] width 5 height 4
click at [90, 160] on icon "JPG" at bounding box center [90, 155] width 8 height 11
click at [105, 160] on icon "JPG" at bounding box center [107, 155] width 8 height 11
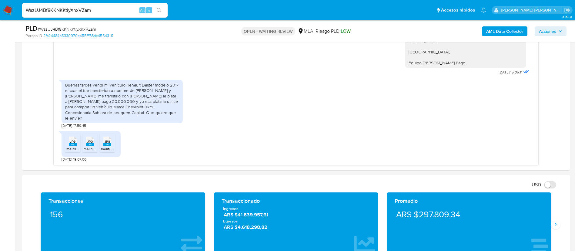
scroll to position [318, 0]
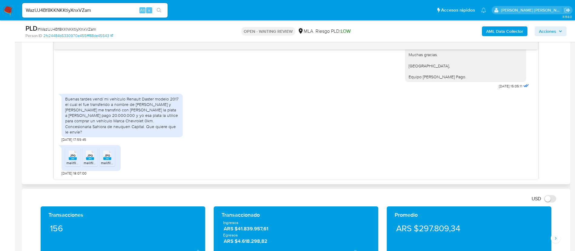
click at [249, 114] on div "Buenas tardes vendí mi vehículo Renault Daster modelo 2017 el cual el fue trans…" at bounding box center [296, 117] width 469 height 52
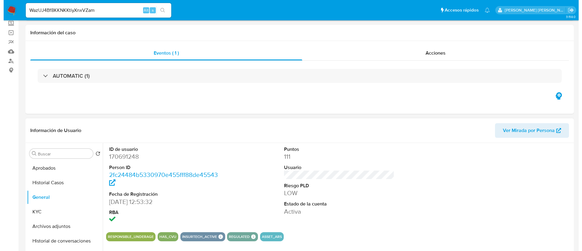
scroll to position [0, 0]
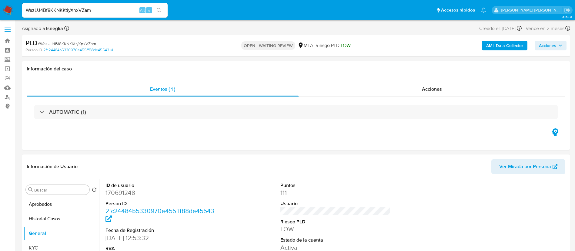
click at [498, 46] on b "AML Data Collector" at bounding box center [504, 46] width 37 height 10
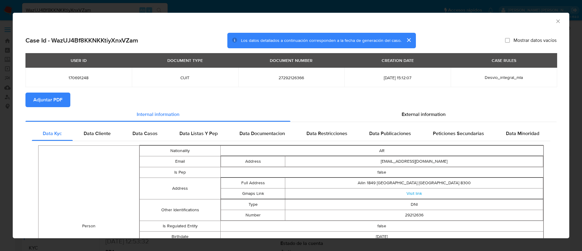
click at [63, 100] on button "Adjuntar PDF" at bounding box center [47, 99] width 45 height 15
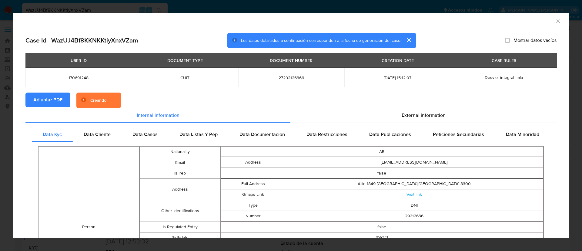
click at [415, 105] on section "Adjuntar PDF Creando" at bounding box center [290, 100] width 531 height 16
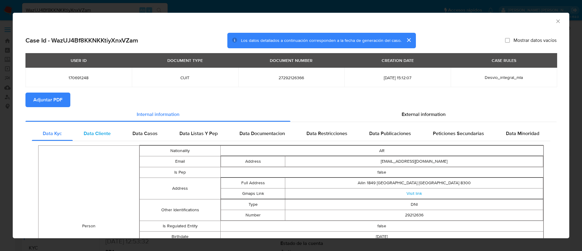
click at [103, 133] on span "Data Cliente" at bounding box center [97, 133] width 27 height 7
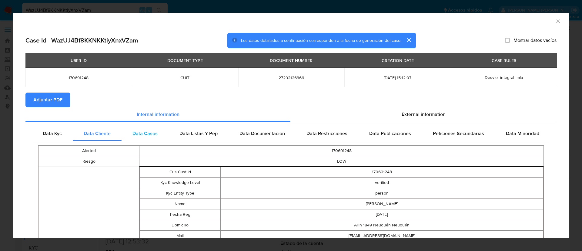
click at [140, 130] on span "Data Casos" at bounding box center [144, 133] width 25 height 7
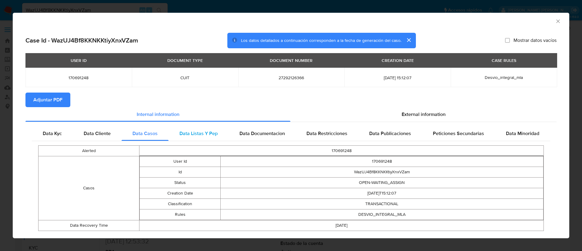
click at [185, 128] on div "Data Listas Y Pep" at bounding box center [198, 133] width 60 height 15
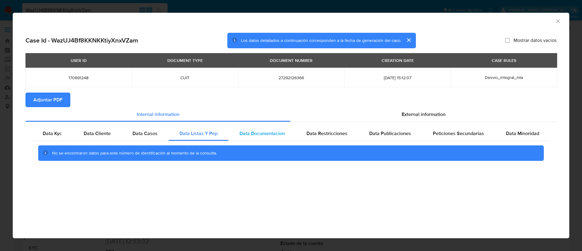
click at [260, 133] on span "Data Documentacion" at bounding box center [261, 133] width 45 height 7
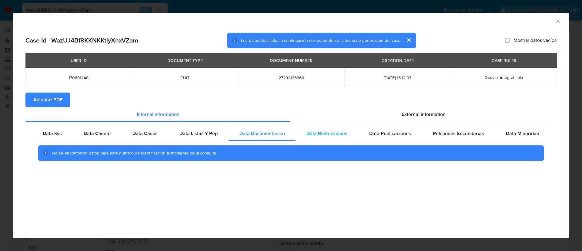
click at [324, 132] on span "Data Restricciones" at bounding box center [326, 133] width 41 height 7
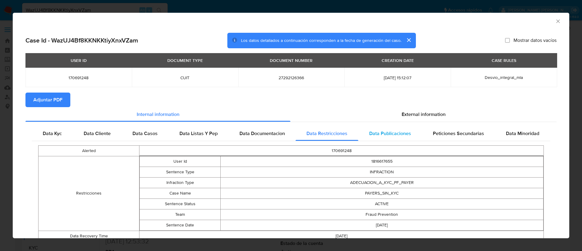
click at [380, 132] on span "Data Publicaciones" at bounding box center [390, 133] width 42 height 7
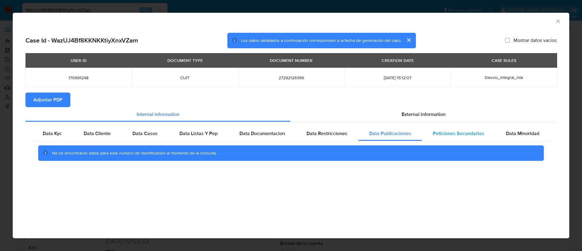
click at [449, 132] on span "Peticiones Secundarias" at bounding box center [458, 133] width 51 height 7
click at [438, 113] on span "External information" at bounding box center [423, 114] width 44 height 7
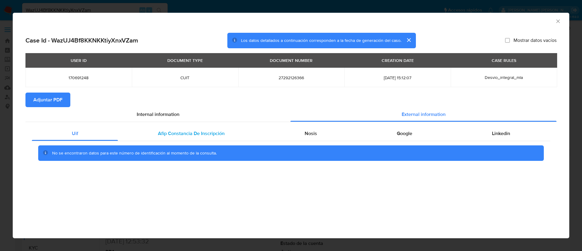
click at [173, 138] on div "Afip Constancia De Inscripción" at bounding box center [191, 133] width 146 height 15
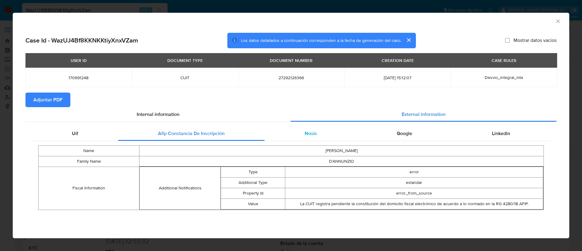
click at [326, 135] on div "Nosis" at bounding box center [311, 133] width 92 height 15
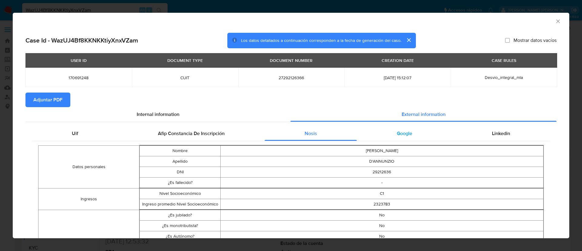
click at [390, 129] on div "Google" at bounding box center [404, 133] width 95 height 15
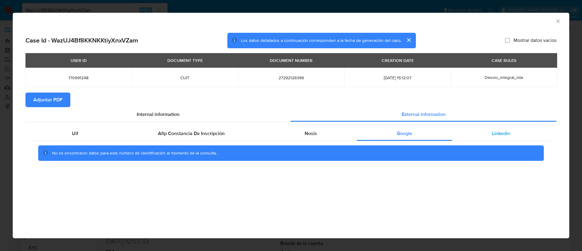
click at [493, 128] on div "Linkedin" at bounding box center [501, 133] width 98 height 15
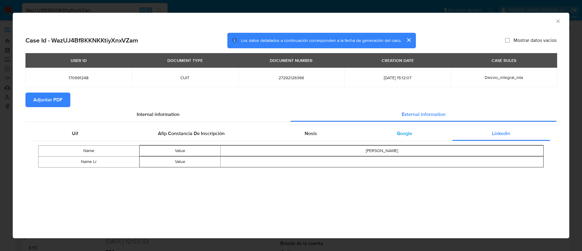
click at [417, 128] on div "Google" at bounding box center [404, 133] width 95 height 15
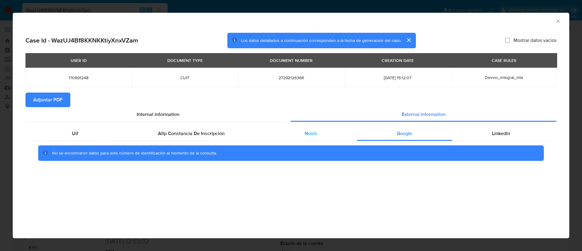
click at [329, 134] on div "Nosis" at bounding box center [311, 133] width 92 height 15
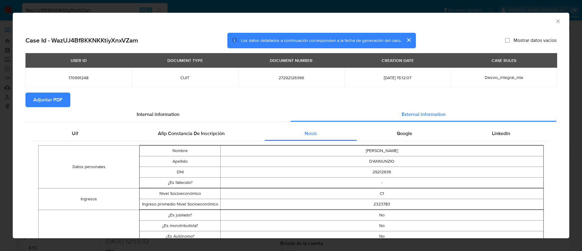
click at [555, 22] on icon "Cerrar ventana" at bounding box center [558, 21] width 6 height 6
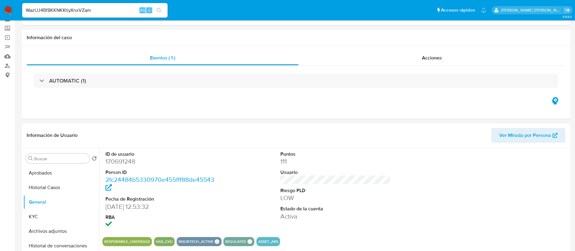
scroll to position [45, 0]
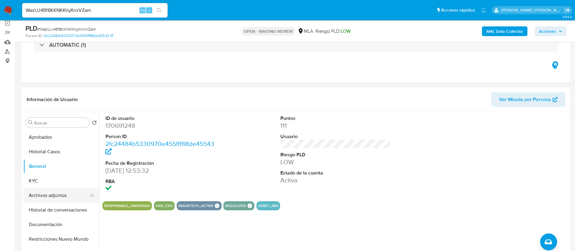
click at [57, 195] on button "Archivos adjuntos" at bounding box center [58, 195] width 71 height 15
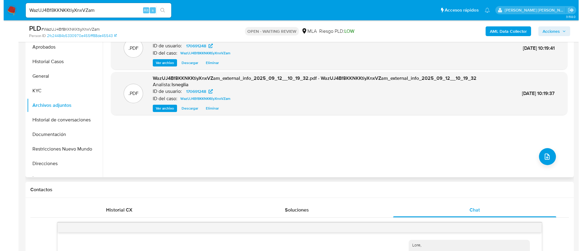
scroll to position [136, 0]
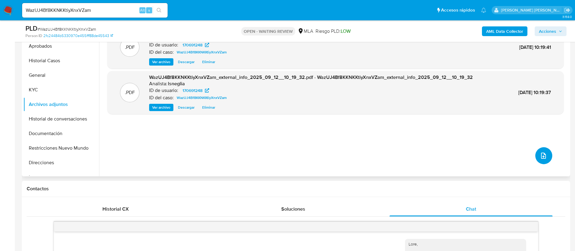
click at [540, 155] on icon "upload-file" at bounding box center [543, 155] width 7 height 7
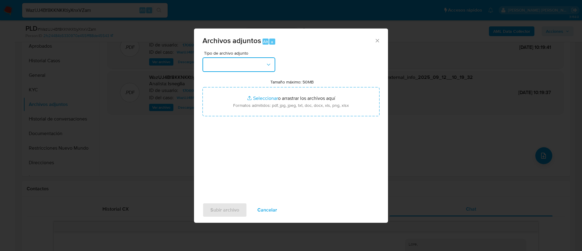
click at [228, 66] on button "button" at bounding box center [238, 64] width 73 height 15
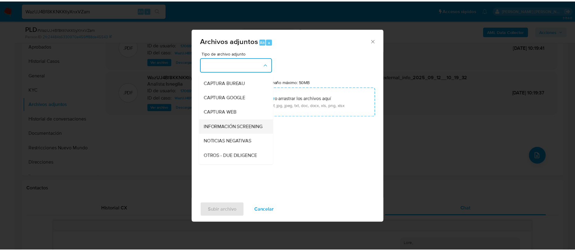
scroll to position [45, 0]
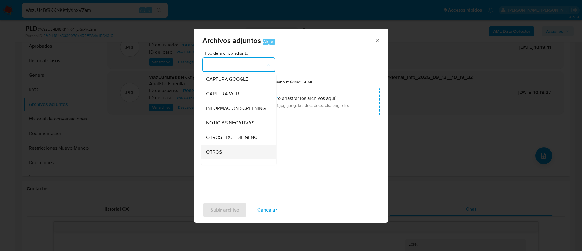
click at [227, 157] on div "OTROS" at bounding box center [237, 152] width 62 height 15
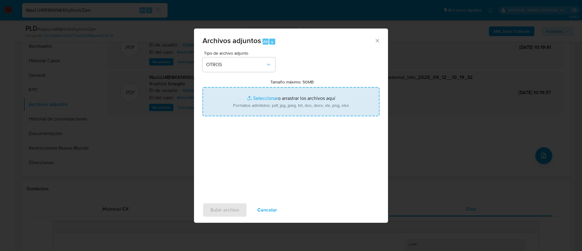
type input "C:\fakepath\Caselog WazUJ4Bf8KKNKKtiyXnxVZam.docx"
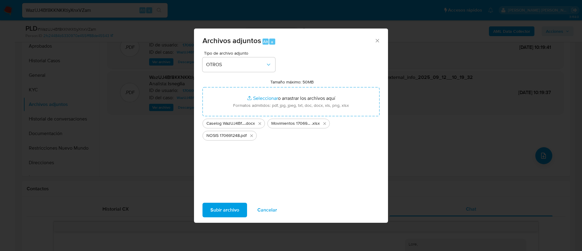
click at [233, 210] on span "Subir archivo" at bounding box center [224, 209] width 29 height 13
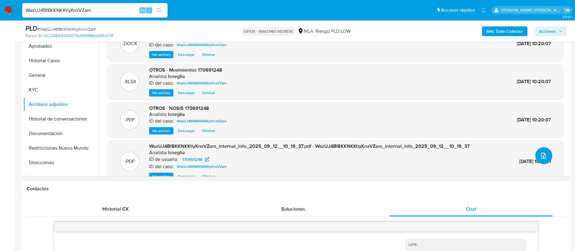
scroll to position [91, 0]
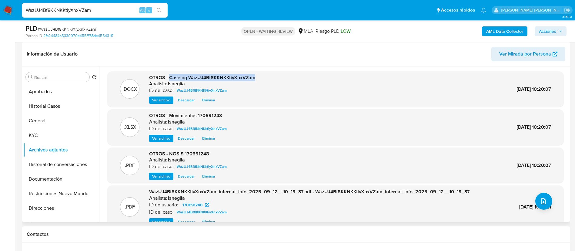
drag, startPoint x: 170, startPoint y: 78, endPoint x: 265, endPoint y: 73, distance: 94.3
click at [265, 73] on div ".DOCX OTROS - Caselog WazUJ4Bf8KKNKKtiyXnxVZam Analista: lsneglia ID del caso: …" at bounding box center [335, 89] width 456 height 36
copy span "Caselog WazUJ4Bf8KKNKKtiyXnxVZam"
drag, startPoint x: 55, startPoint y: 174, endPoint x: 55, endPoint y: 171, distance: 3.6
click at [55, 174] on button "Documentación" at bounding box center [61, 179] width 76 height 15
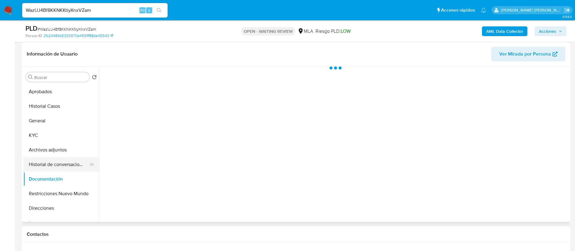
click at [55, 166] on button "Historial de conversaciones" at bounding box center [58, 164] width 71 height 15
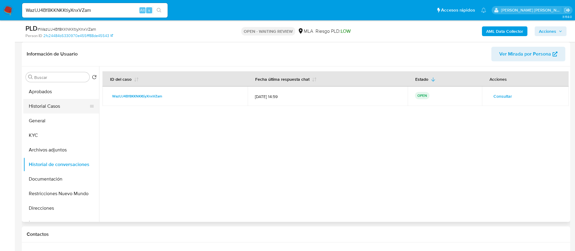
click at [42, 108] on button "Historial Casos" at bounding box center [58, 106] width 71 height 15
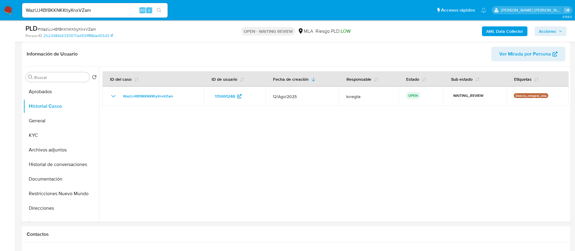
click at [85, 30] on span "# WazUJ4Bf8KKNKKtiyXnxVZam" at bounding box center [67, 29] width 58 height 6
copy span "WazUJ4Bf8KKNKKtiyXnxVZam"
click at [11, 12] on img at bounding box center [8, 10] width 10 height 10
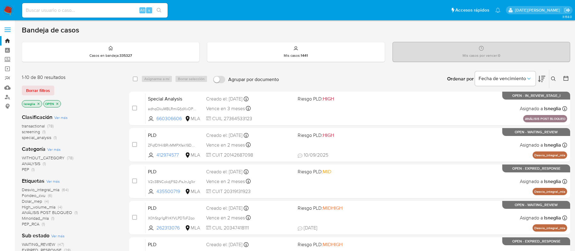
click at [554, 78] on icon at bounding box center [553, 78] width 5 height 5
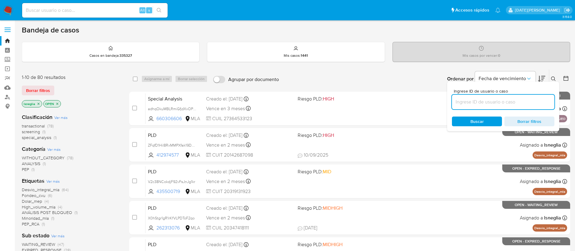
click at [487, 103] on input at bounding box center [503, 102] width 102 height 8
type input "WazUJ4Bf8KKNKKtiyXnxVZam"
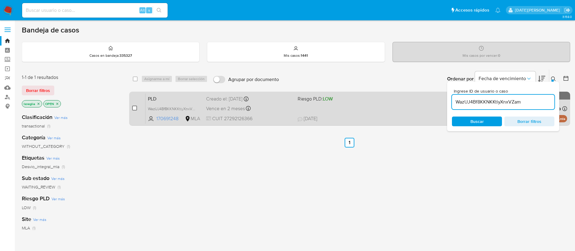
click at [134, 108] on input "checkbox" at bounding box center [134, 107] width 5 height 5
checkbox input "true"
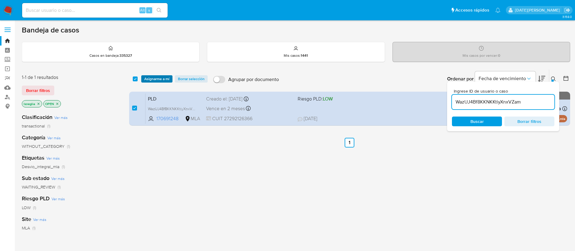
click at [154, 78] on span "Asignarme a mí" at bounding box center [156, 79] width 25 height 6
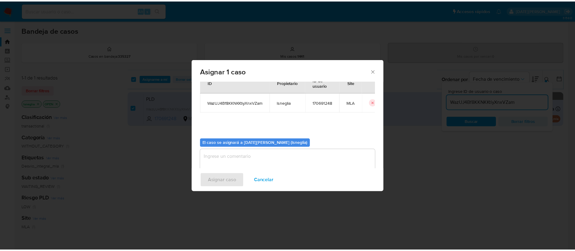
scroll to position [32, 0]
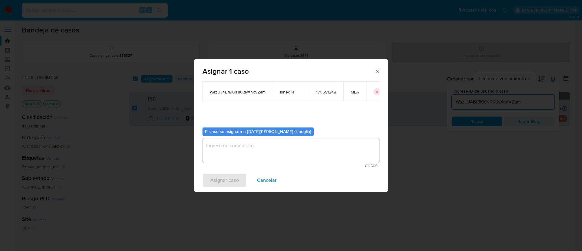
click at [237, 150] on textarea "assign-modal" at bounding box center [290, 150] width 177 height 24
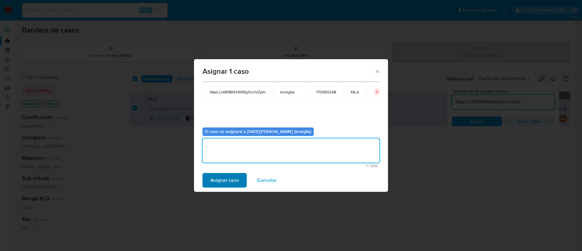
type textarea "."
click at [220, 175] on span "Asignar caso" at bounding box center [224, 179] width 28 height 13
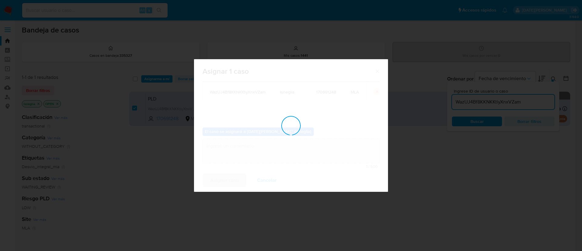
checkbox input "false"
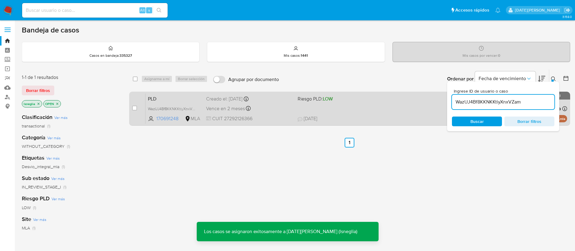
click at [171, 97] on span "PLD" at bounding box center [174, 98] width 53 height 8
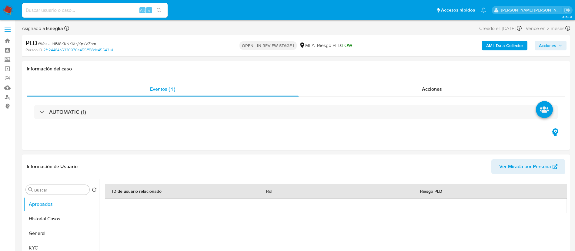
select select "10"
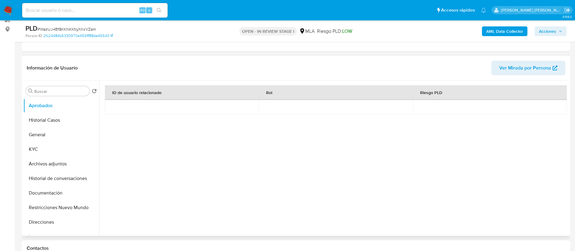
scroll to position [91, 0]
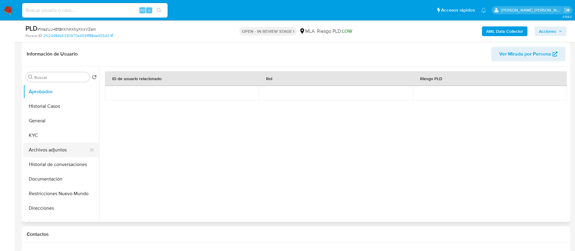
click at [68, 150] on button "Archivos adjuntos" at bounding box center [58, 149] width 71 height 15
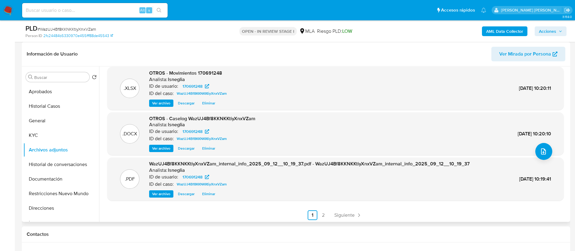
scroll to position [51, 0]
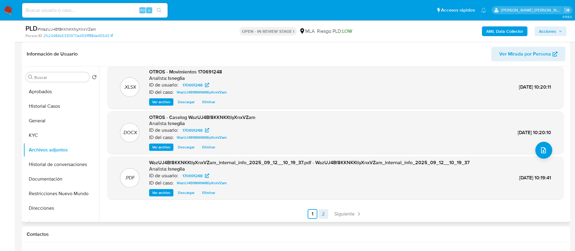
click at [321, 213] on link "2" at bounding box center [323, 214] width 10 height 10
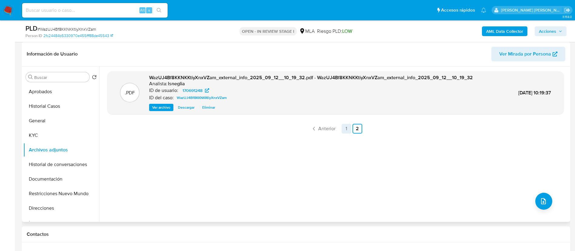
click at [344, 128] on link "1" at bounding box center [346, 129] width 10 height 10
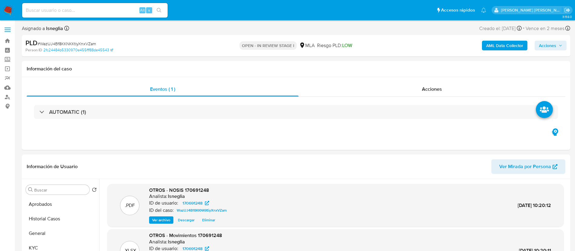
click at [554, 45] on span "Acciones" at bounding box center [547, 46] width 17 height 10
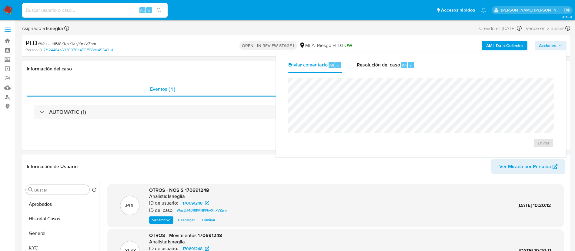
click at [401, 52] on div "Enviar comentario Alt c Resolución del caso Alt r Enviar" at bounding box center [421, 104] width 290 height 105
drag, startPoint x: 391, startPoint y: 67, endPoint x: 389, endPoint y: 75, distance: 7.9
click at [391, 68] on span "Resolución del caso" at bounding box center [378, 64] width 43 height 7
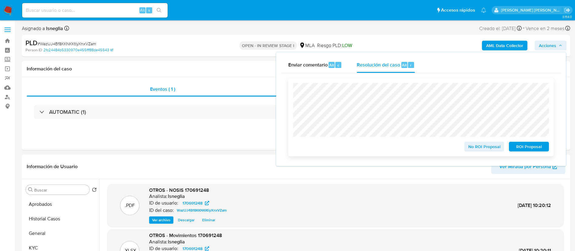
click at [476, 144] on span "No ROI Proposal" at bounding box center [484, 146] width 32 height 8
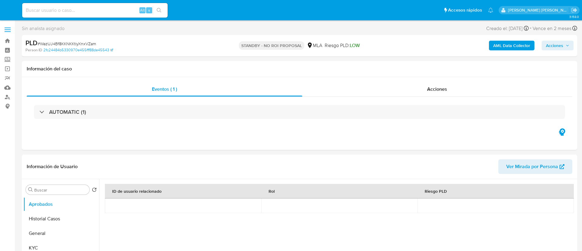
select select "10"
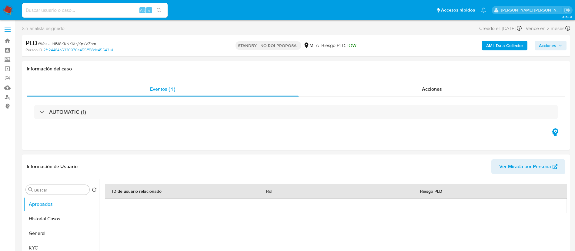
click at [82, 11] on input at bounding box center [94, 10] width 145 height 8
paste input "JgGi7eFd1diOCTCBEUvqOavU"
type input "JgGi7eFd1diOCTCBEUvqOavU"
click at [162, 11] on button "search-icon" at bounding box center [159, 10] width 12 height 8
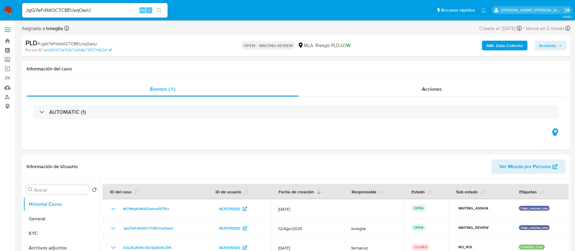
select select "10"
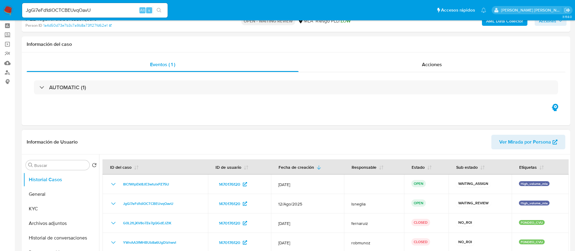
scroll to position [45, 0]
